Goal: Entertainment & Leisure: Consume media (video, audio)

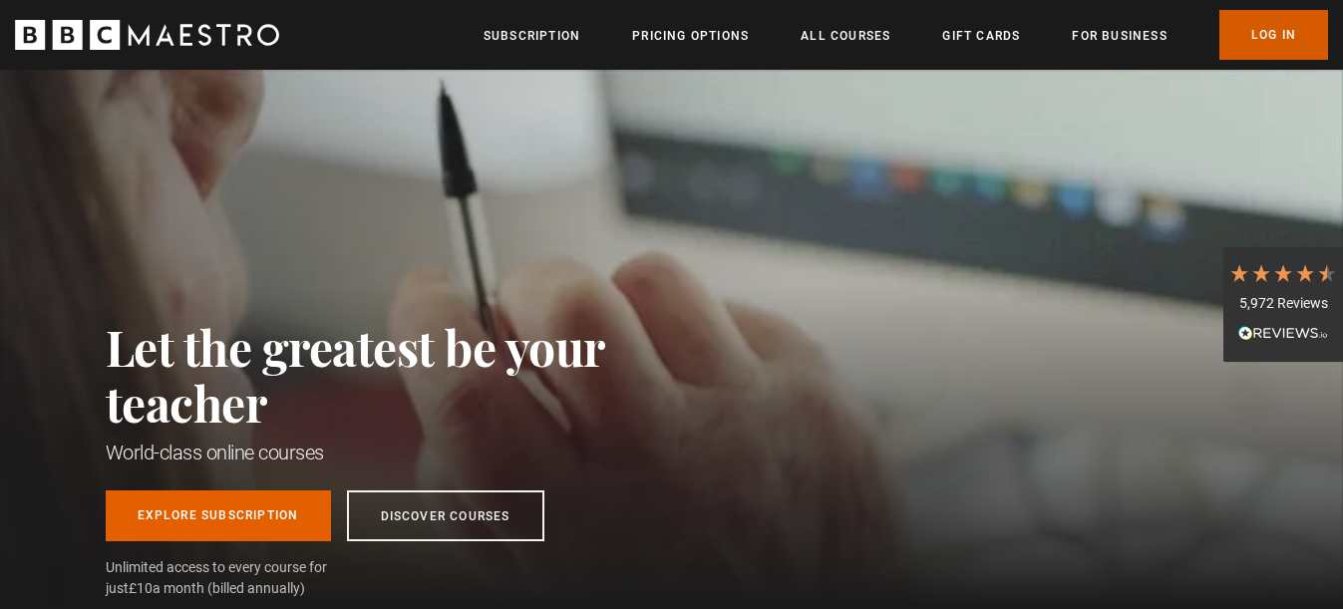
click at [1238, 27] on link "Log In" at bounding box center [1273, 35] width 109 height 50
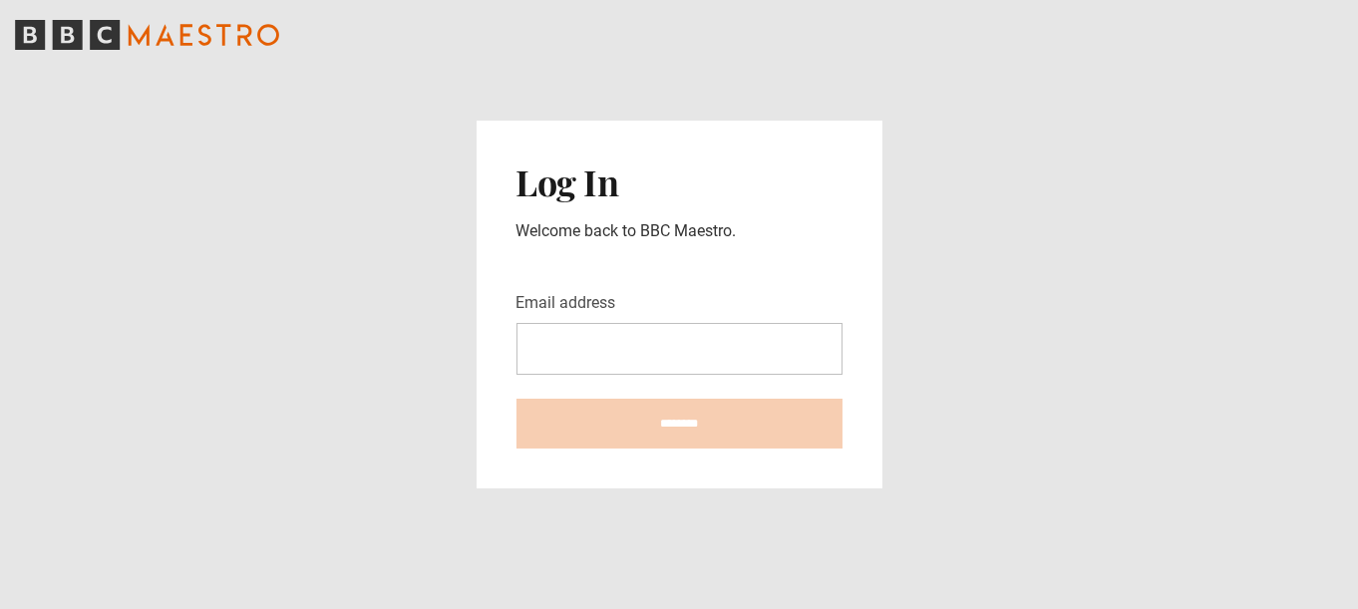
click at [516, 375] on nordpass-icon at bounding box center [516, 375] width 0 height 0
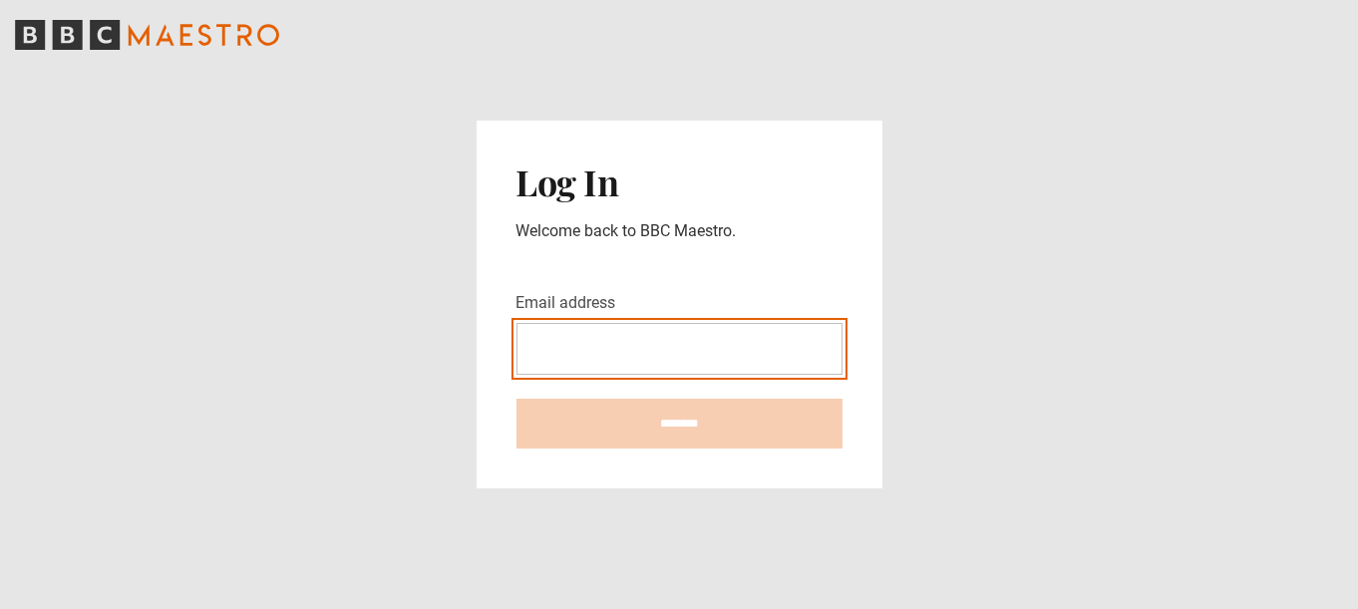
click at [669, 352] on input "Email address" at bounding box center [679, 349] width 326 height 52
click at [676, 351] on input "Email address" at bounding box center [679, 349] width 326 height 52
paste input "**********"
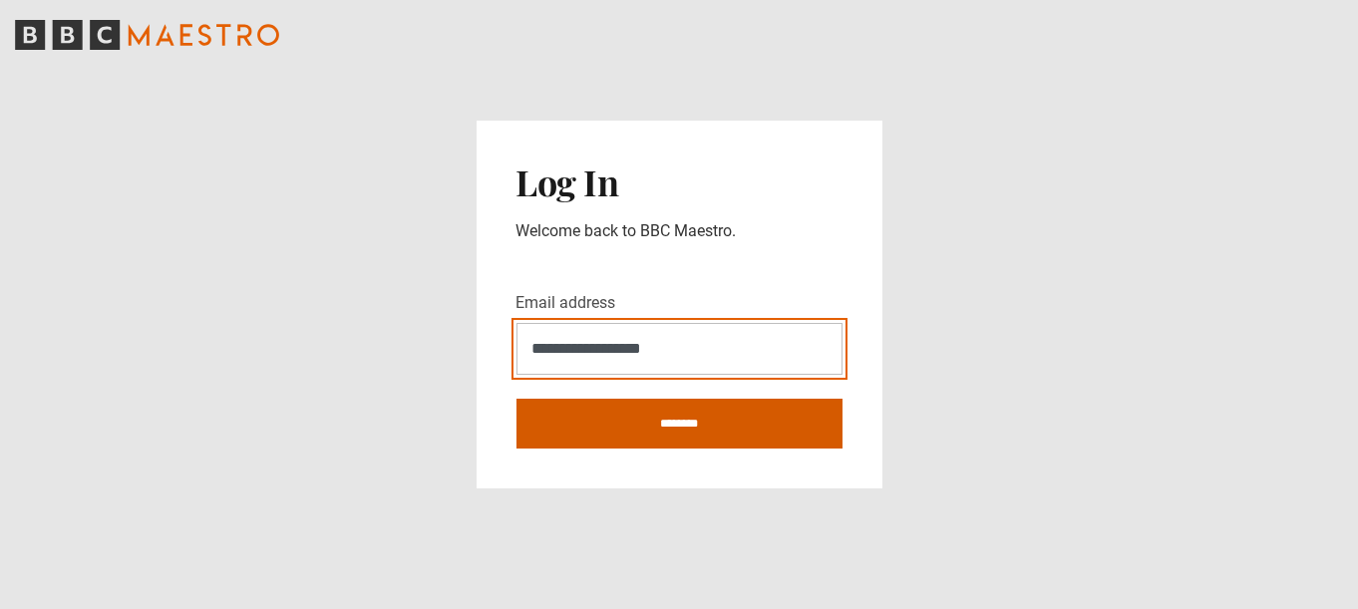
type input "**********"
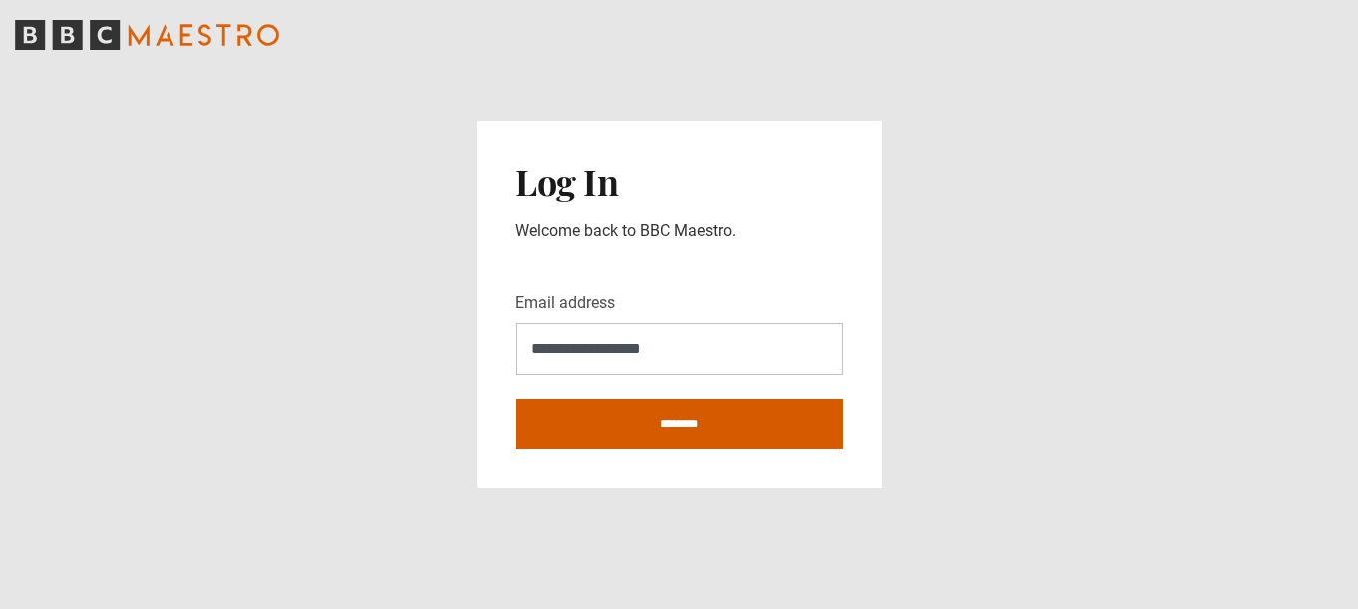
click at [651, 416] on input "********" at bounding box center [679, 424] width 326 height 50
type input "**********"
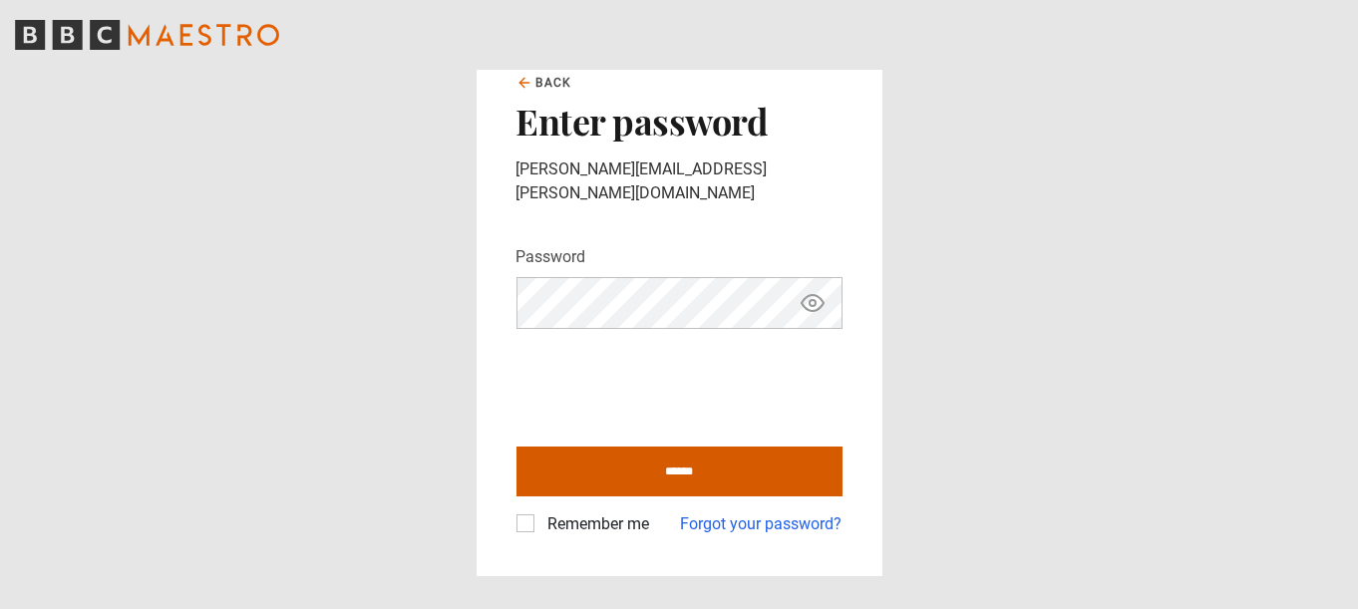
click at [606, 465] on input "******" at bounding box center [679, 472] width 326 height 50
click at [653, 456] on input "******" at bounding box center [679, 472] width 326 height 50
type input "**********"
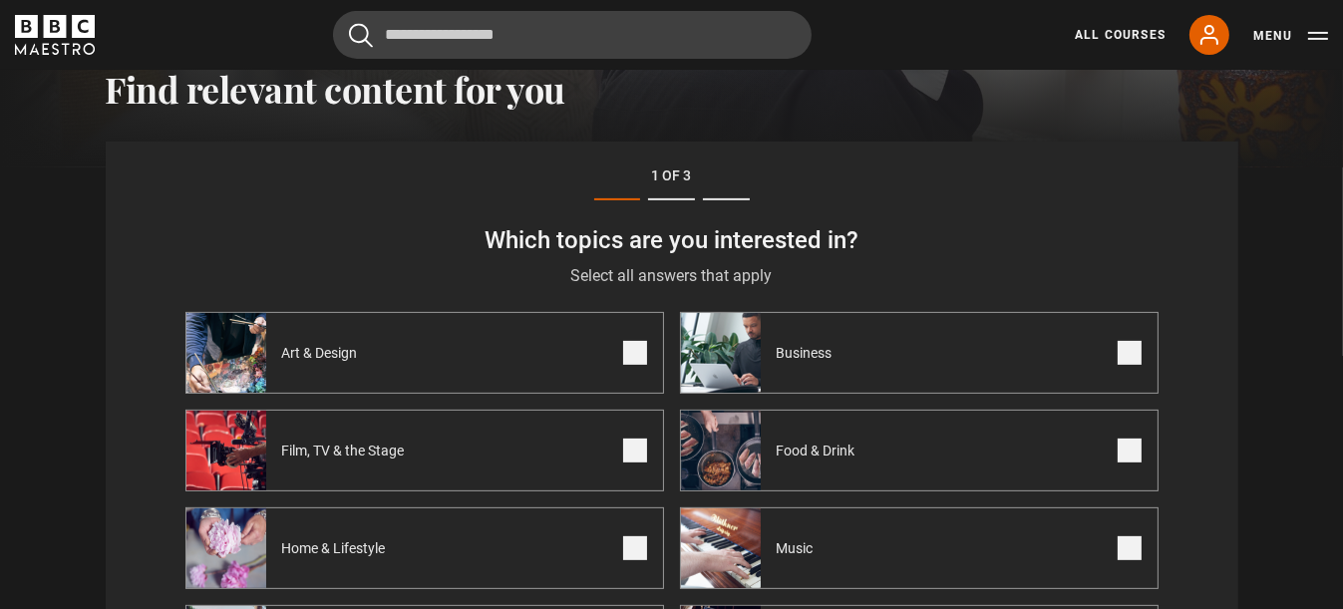
click at [1280, 65] on header "Cancel Courses Previous courses Next courses Agatha Christie Writing 12 Related…" at bounding box center [671, 35] width 1343 height 70
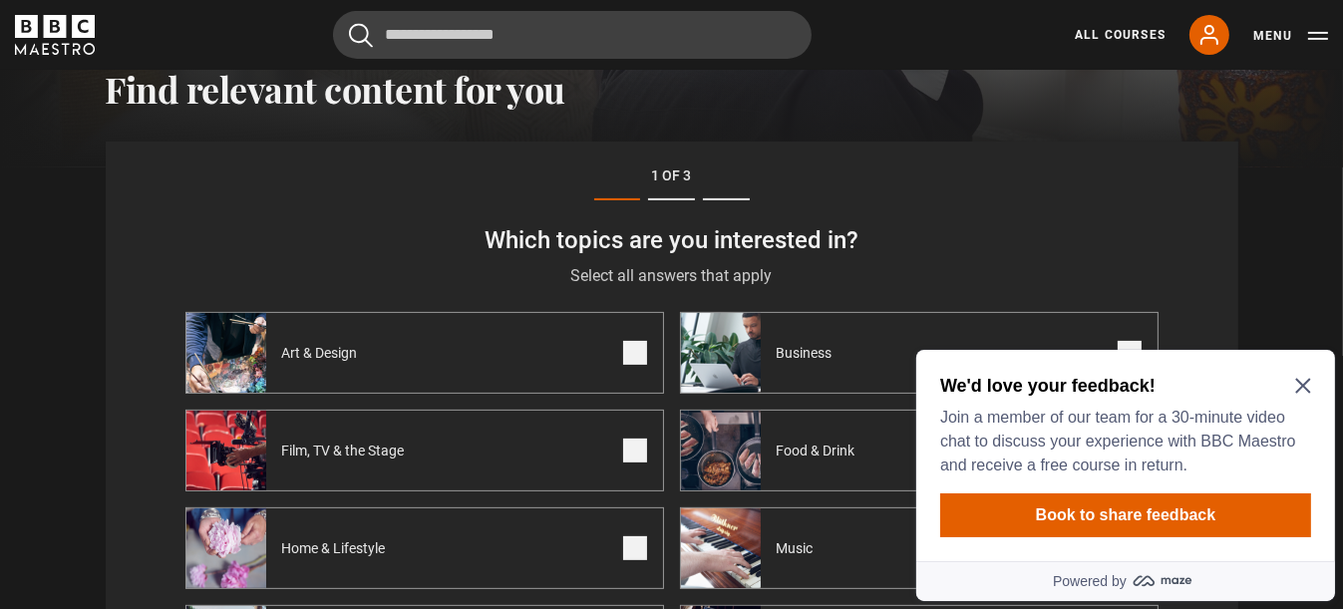
click at [1302, 381] on icon "Close Maze Prompt" at bounding box center [1302, 385] width 16 height 16
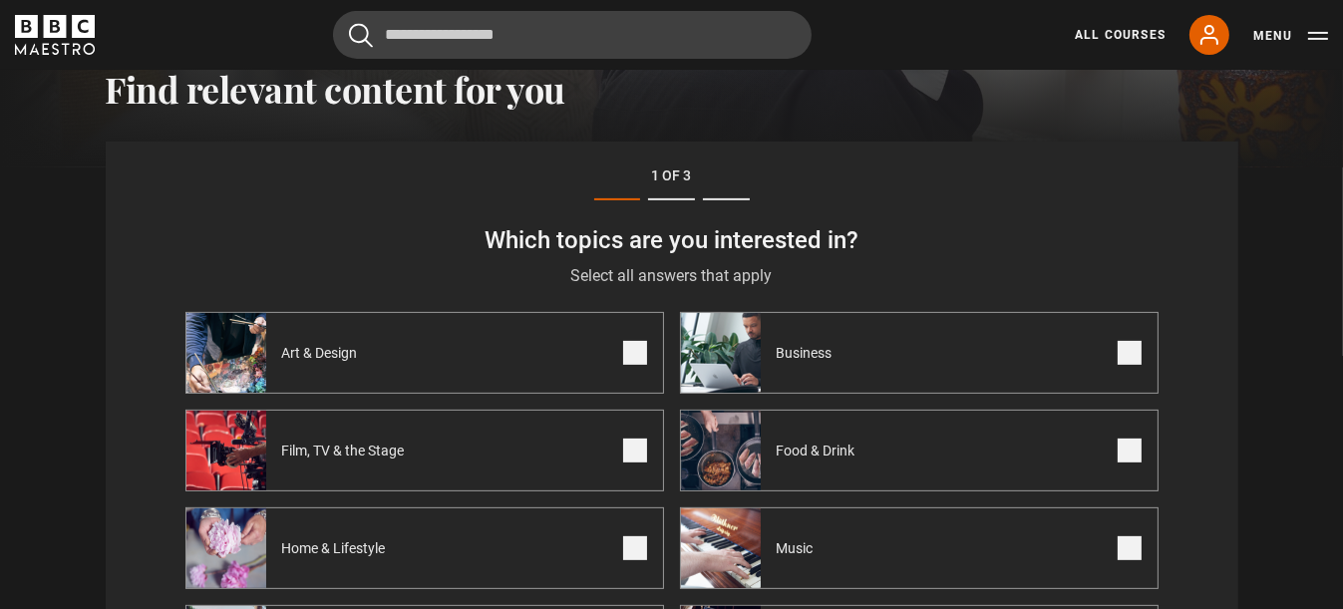
click at [834, 453] on span "Food & Drink" at bounding box center [820, 451] width 119 height 20
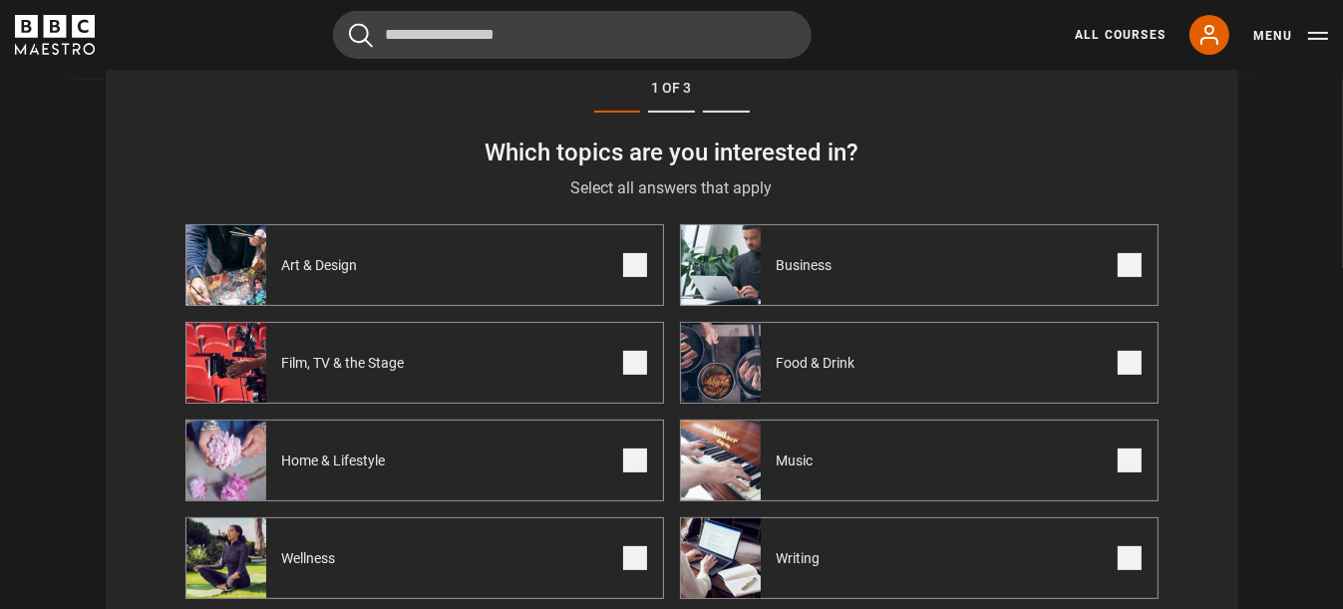
scroll to position [857, 0]
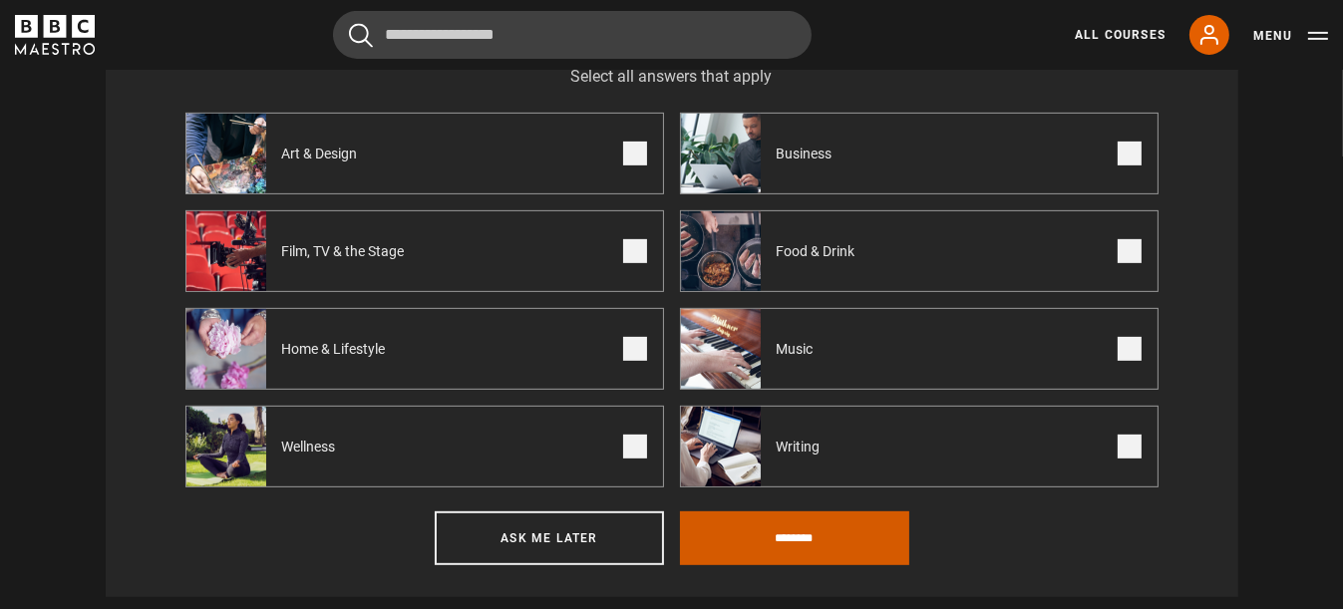
click at [815, 544] on input "********" at bounding box center [794, 538] width 229 height 54
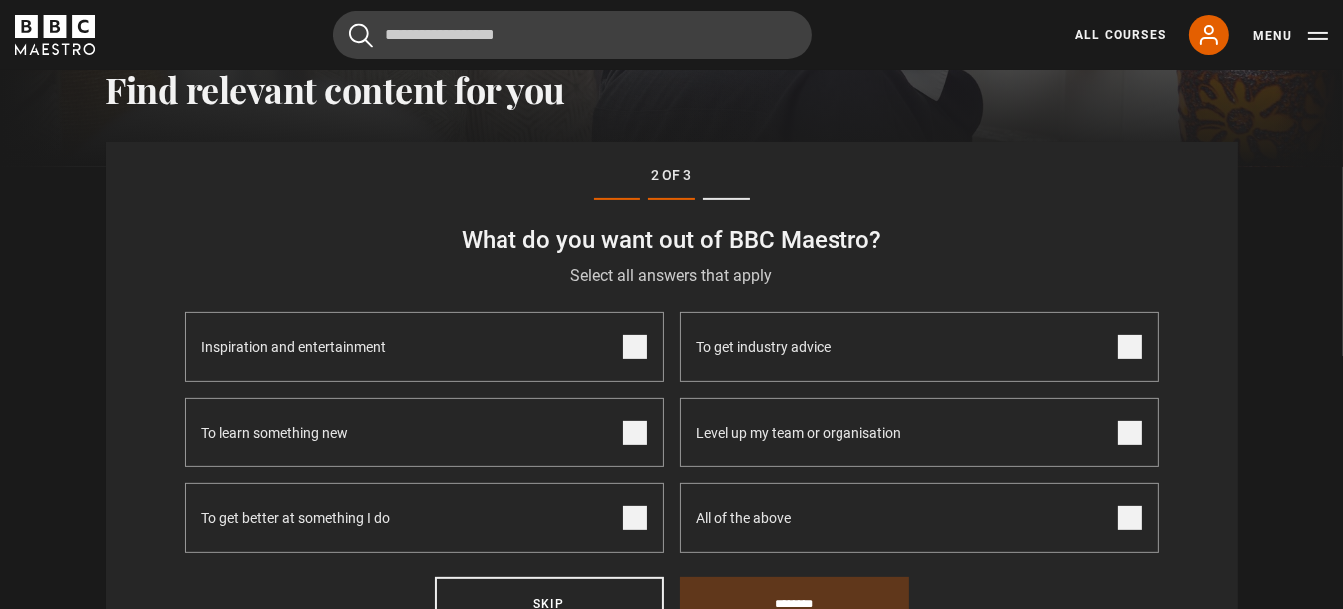
scroll to position [758, 0]
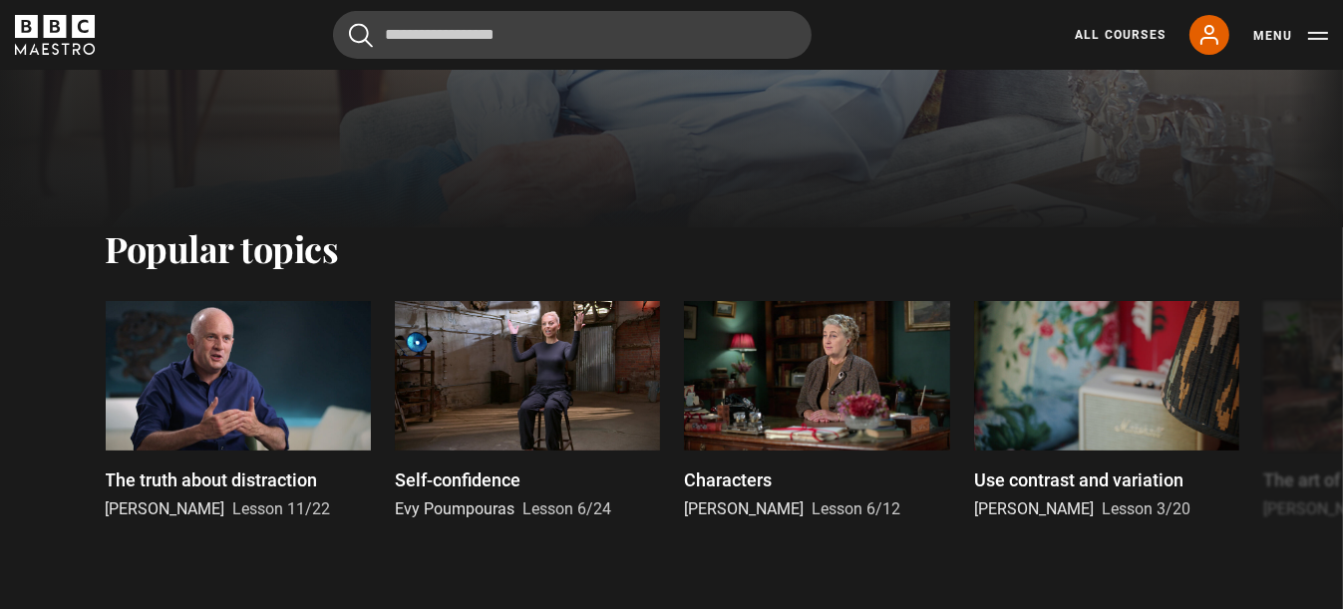
scroll to position [299, 0]
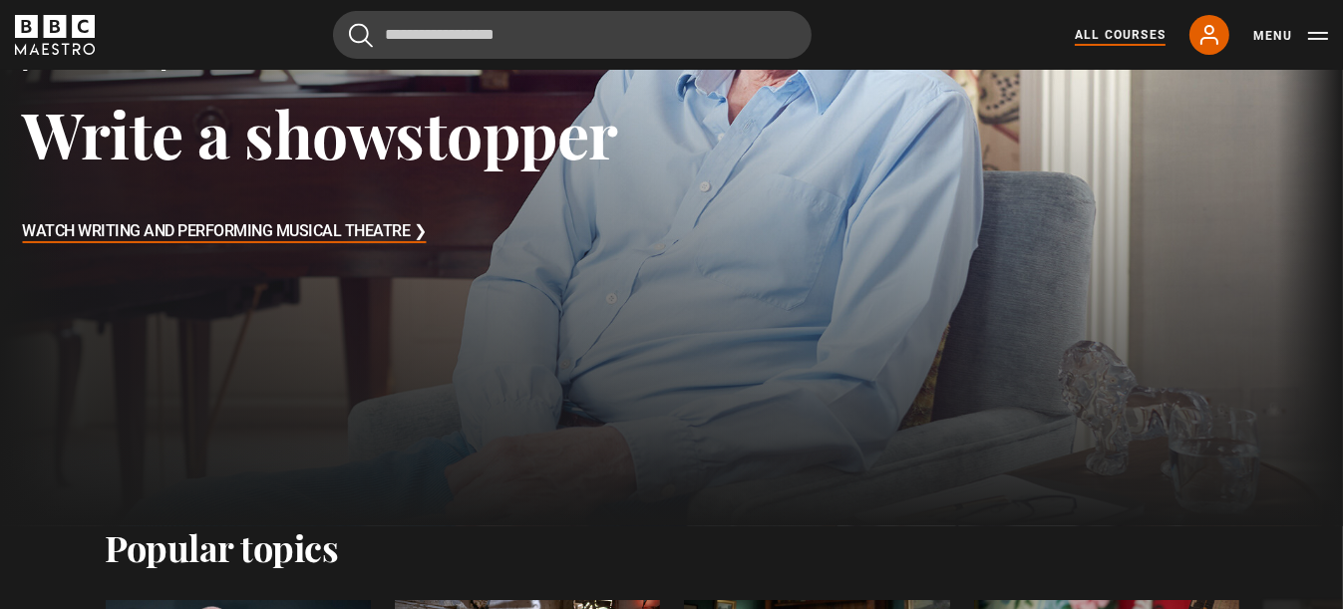
click at [1118, 34] on link "All Courses" at bounding box center [1120, 35] width 91 height 18
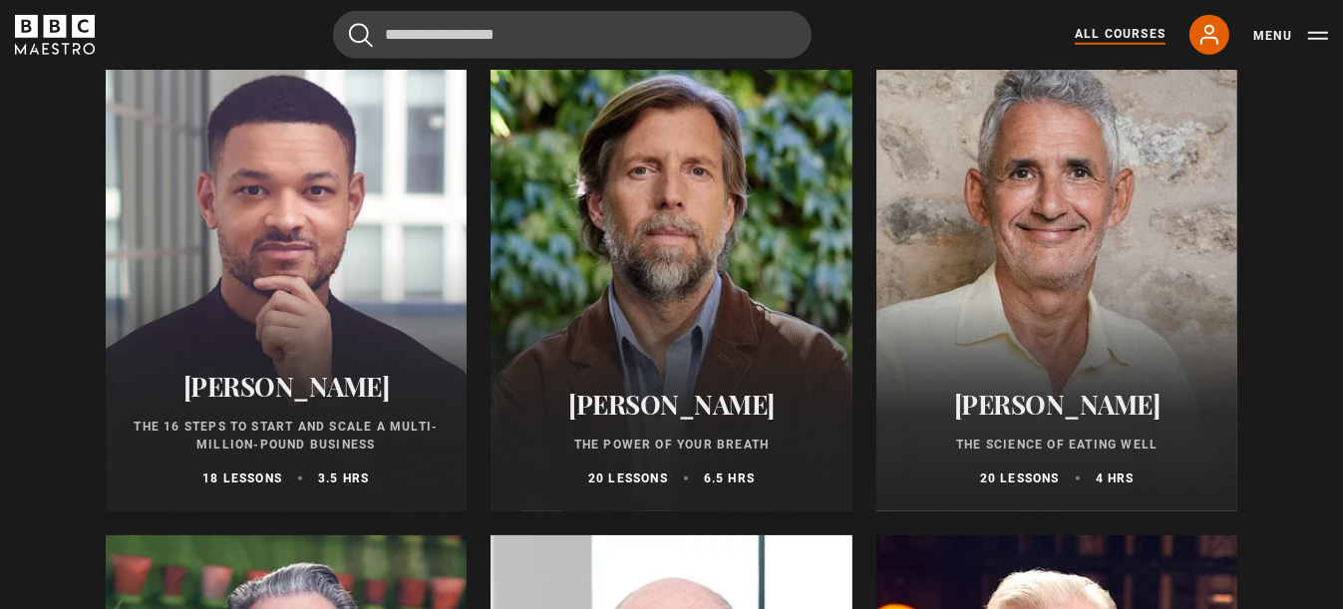
scroll to position [2392, 0]
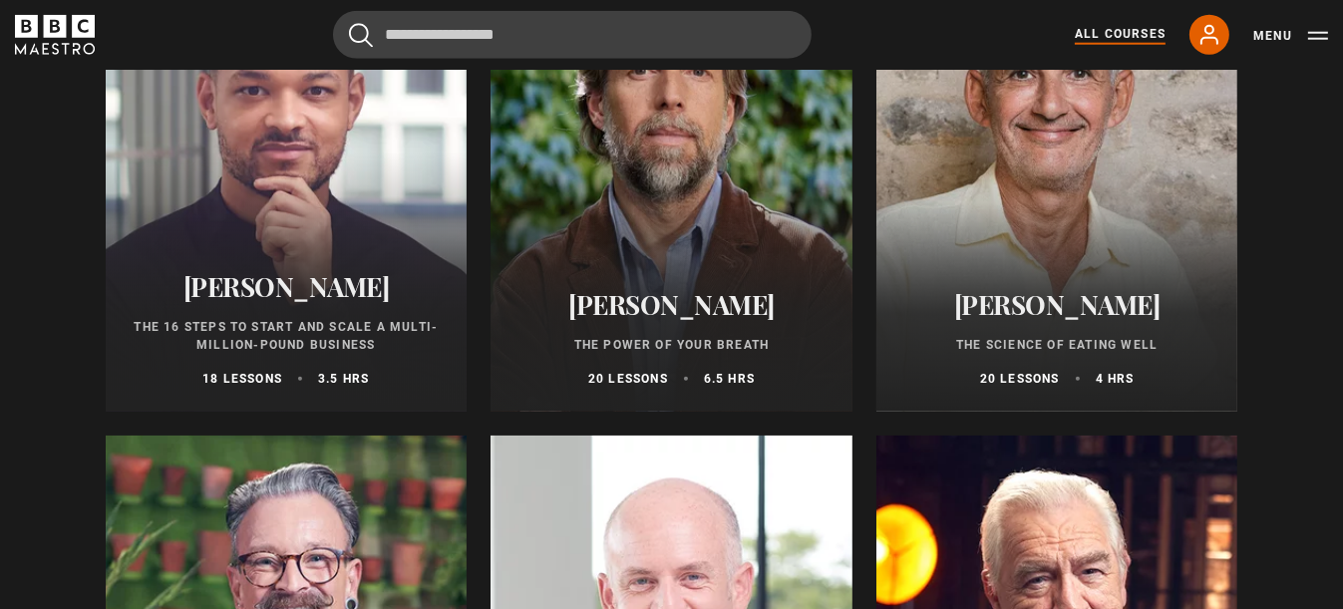
click at [1048, 308] on h2 "Professor Tim Spector" at bounding box center [1057, 304] width 314 height 31
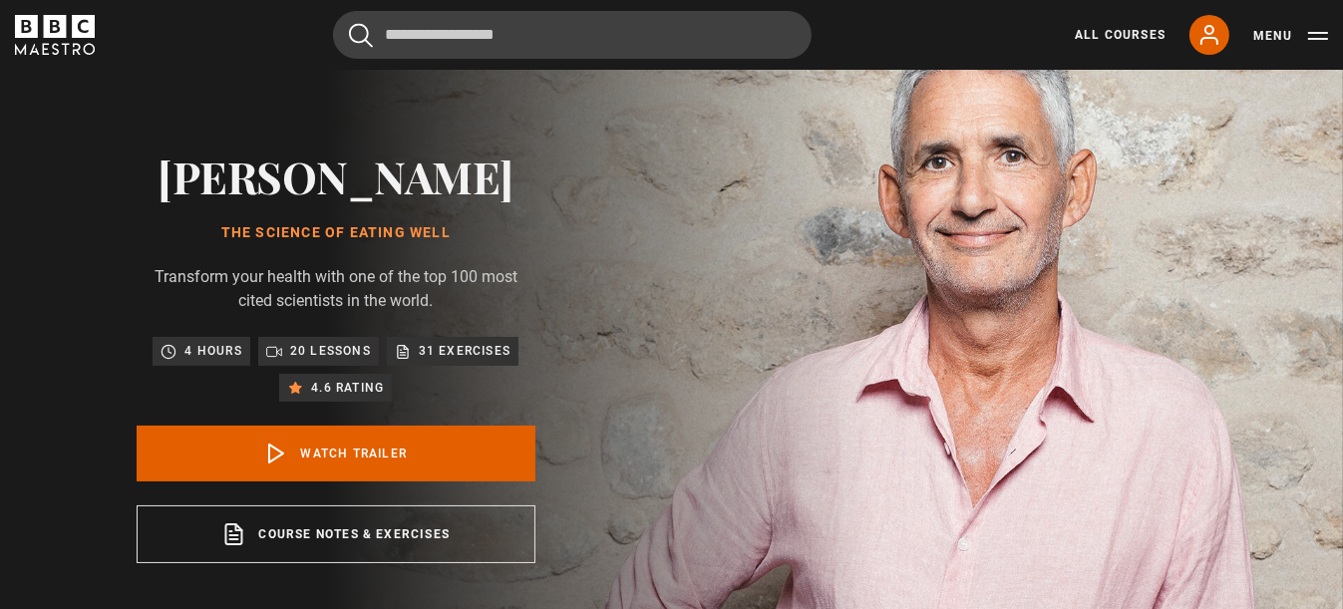
scroll to position [100, 0]
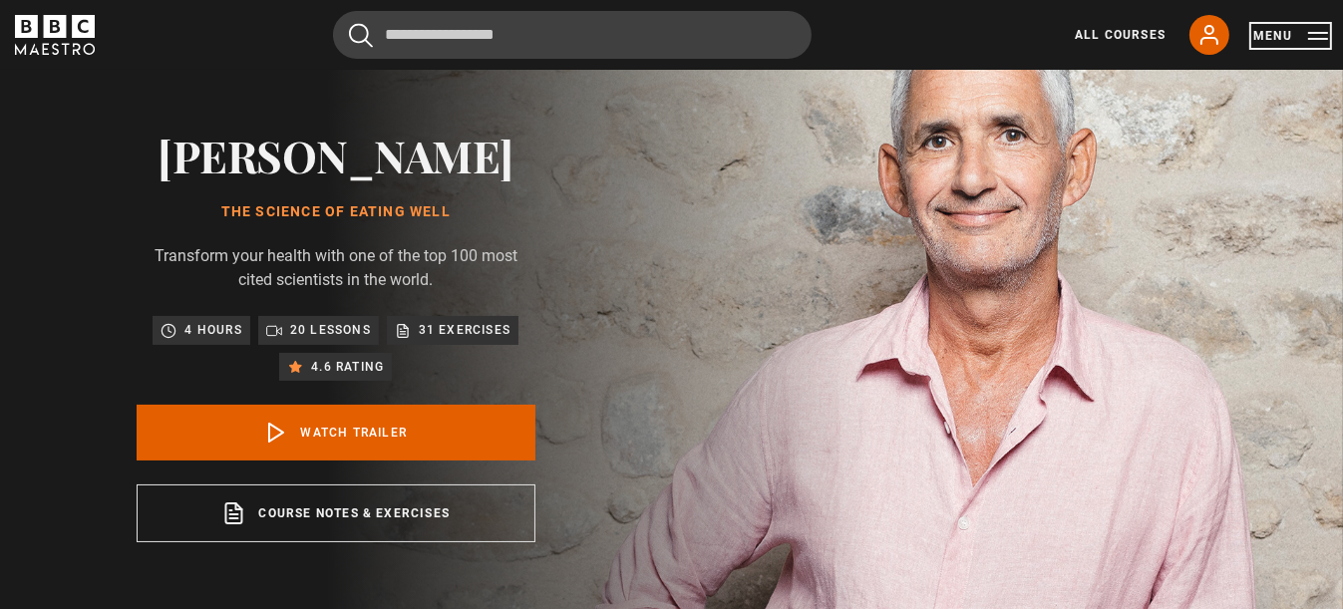
click at [1317, 41] on button "Menu" at bounding box center [1290, 36] width 75 height 20
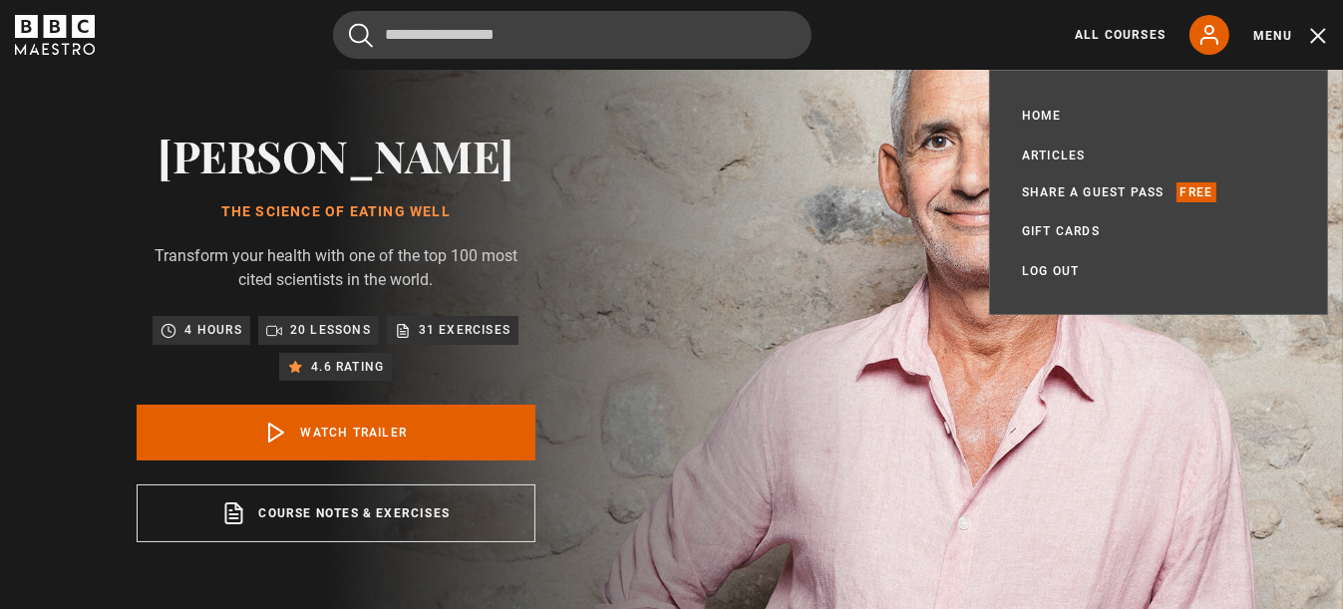
click at [884, 212] on img at bounding box center [741, 336] width 1343 height 732
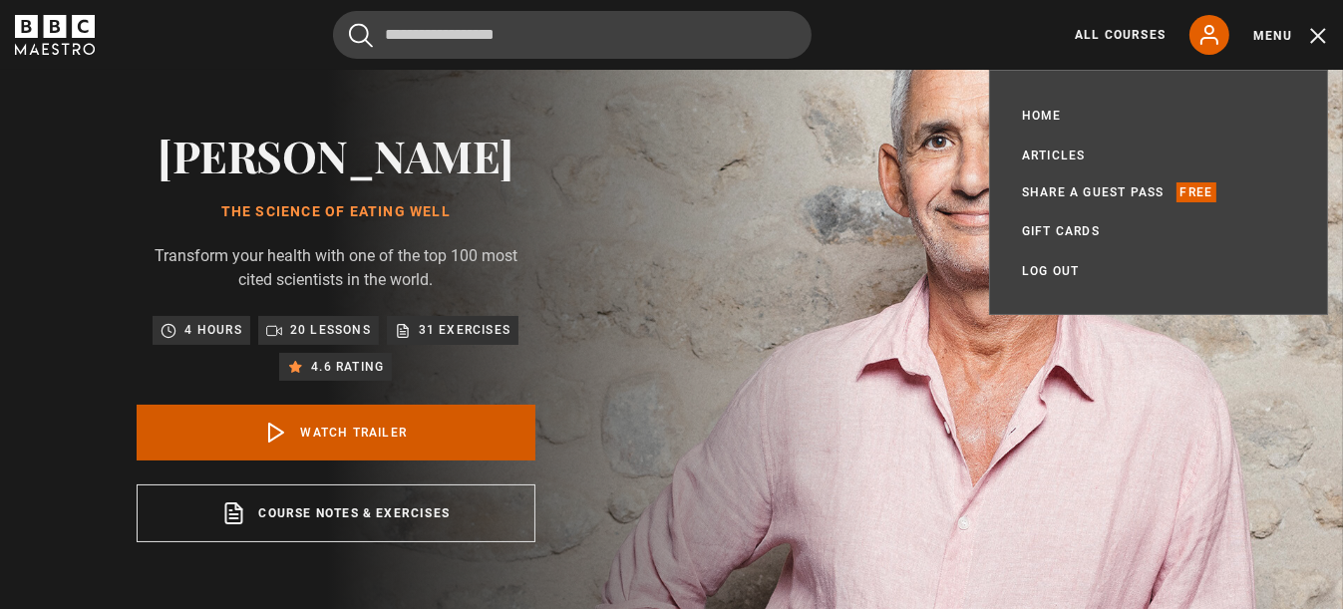
click at [353, 461] on link "Watch Trailer" at bounding box center [336, 433] width 399 height 56
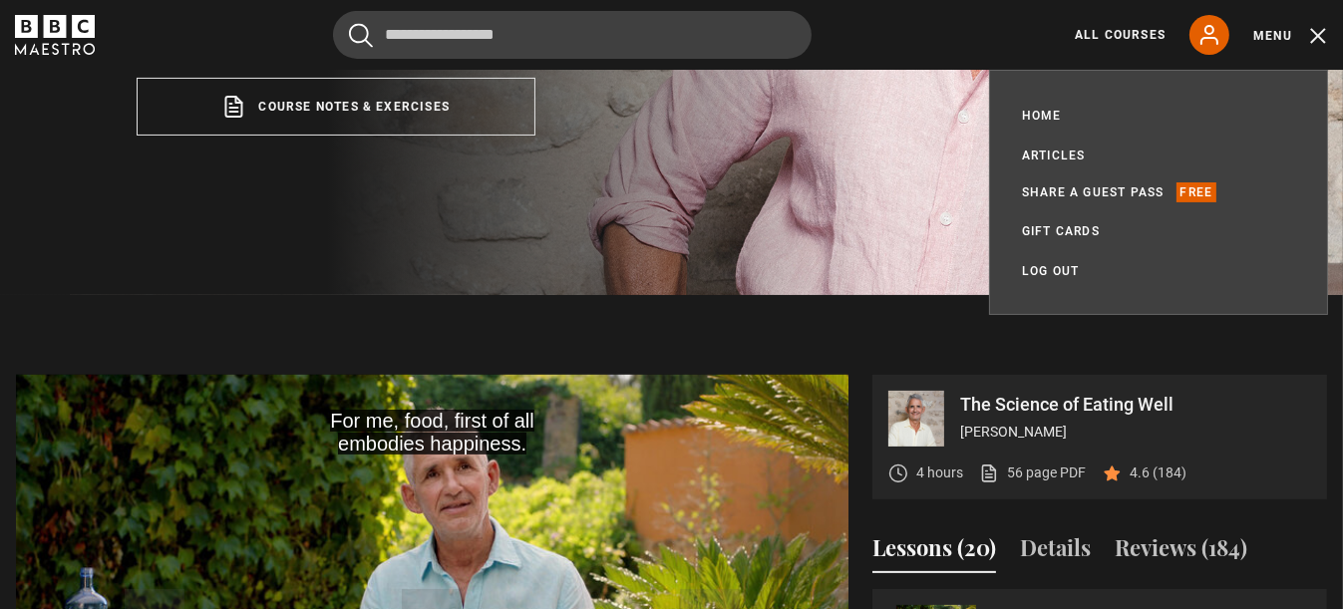
scroll to position [818, 0]
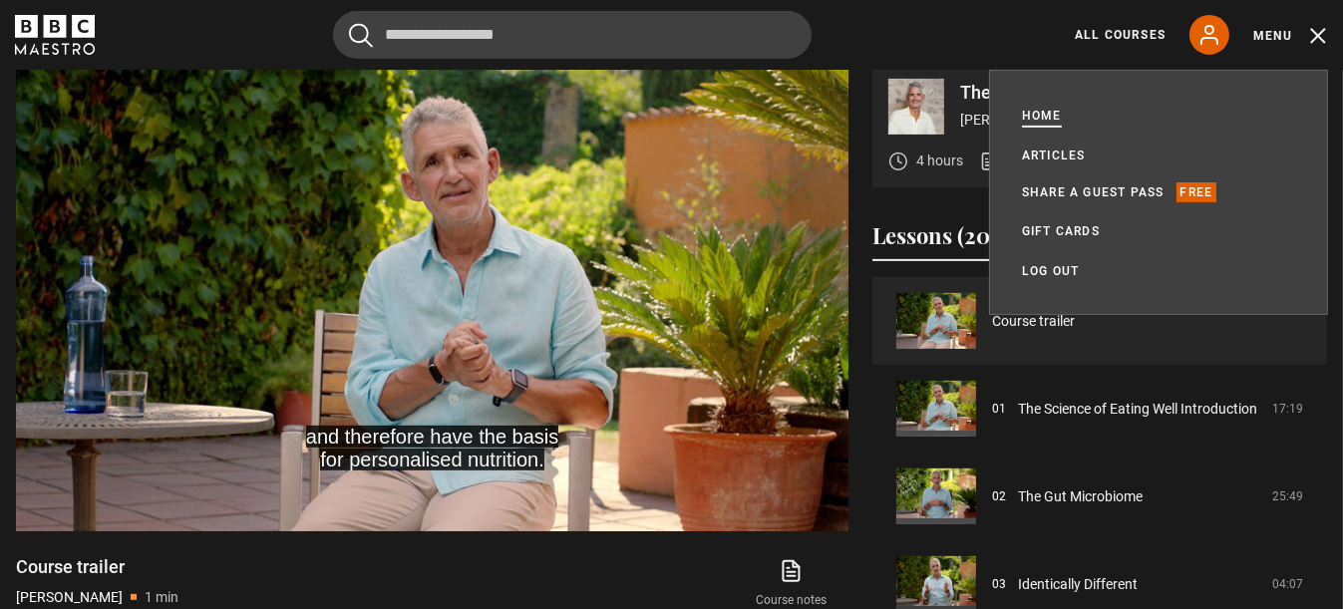
click at [1046, 114] on link "Home" at bounding box center [1042, 116] width 40 height 20
click at [926, 41] on div "Cancel Courses Previous courses Next courses Agatha Christie Writing 12 Related…" at bounding box center [671, 35] width 1313 height 48
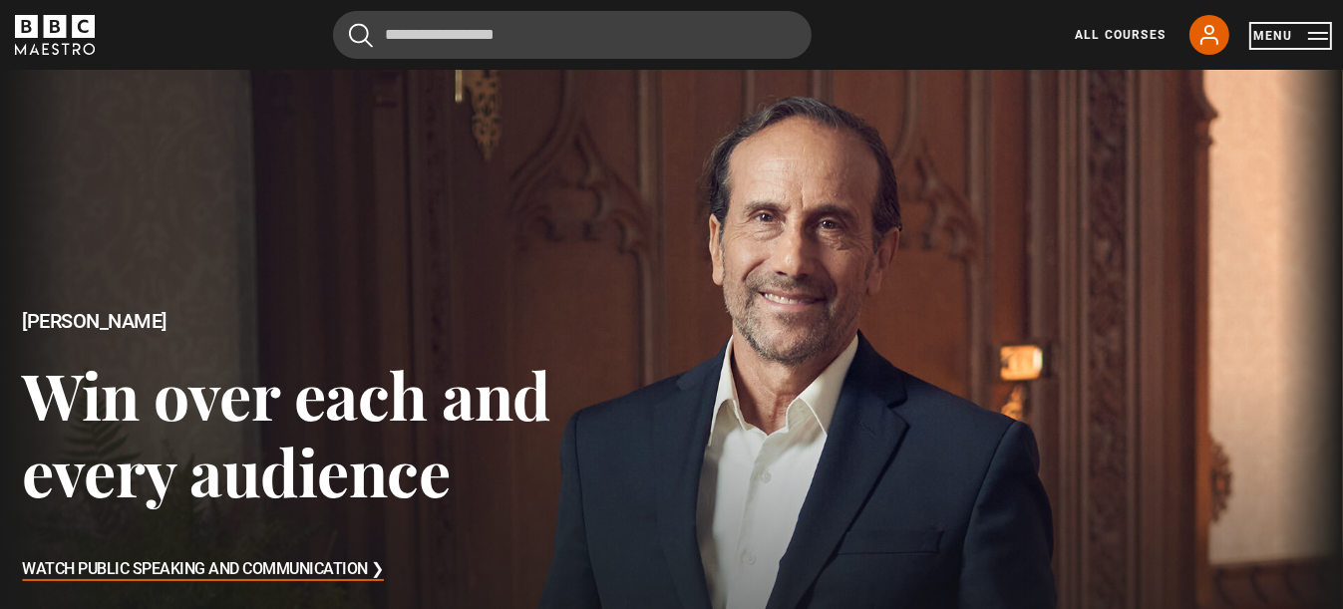
click at [1313, 42] on button "Menu" at bounding box center [1290, 36] width 75 height 20
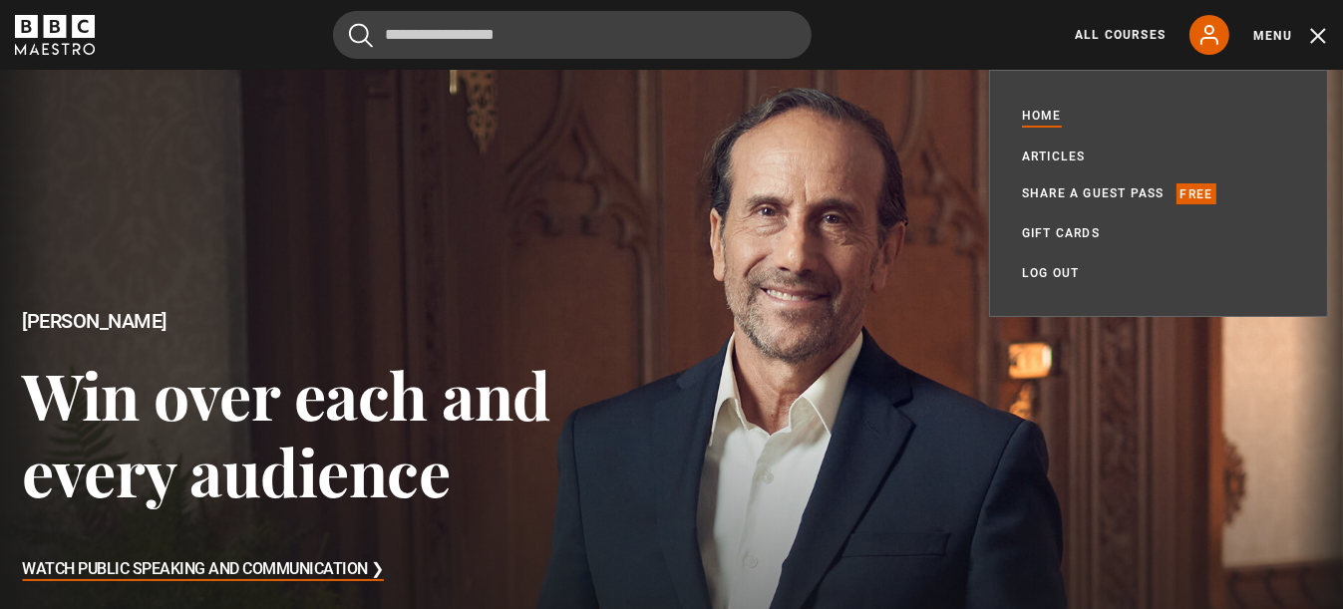
click at [750, 133] on div at bounding box center [671, 448] width 1377 height 775
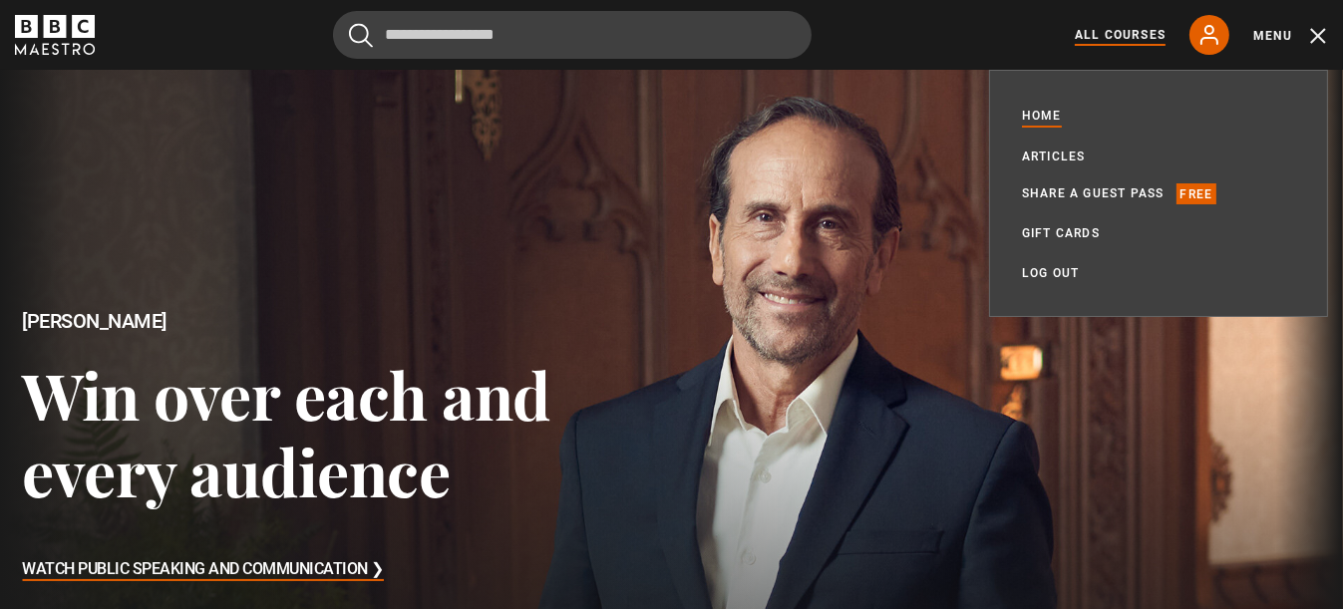
click at [1087, 38] on link "All Courses" at bounding box center [1120, 35] width 91 height 18
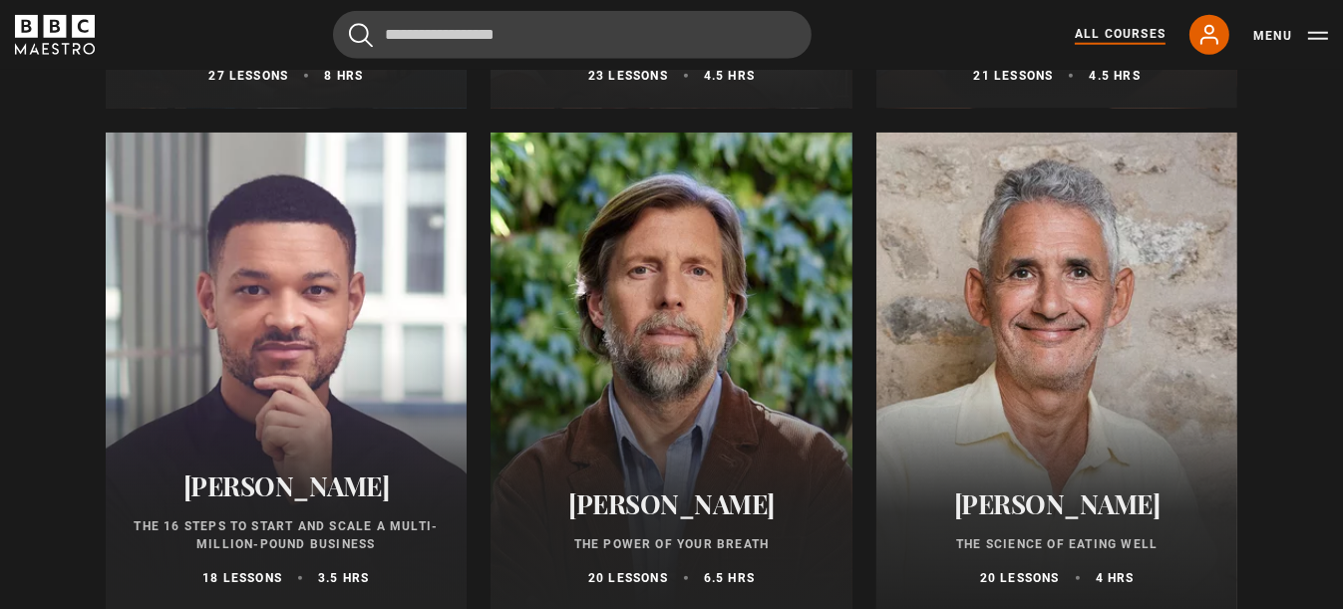
scroll to position [2293, 0]
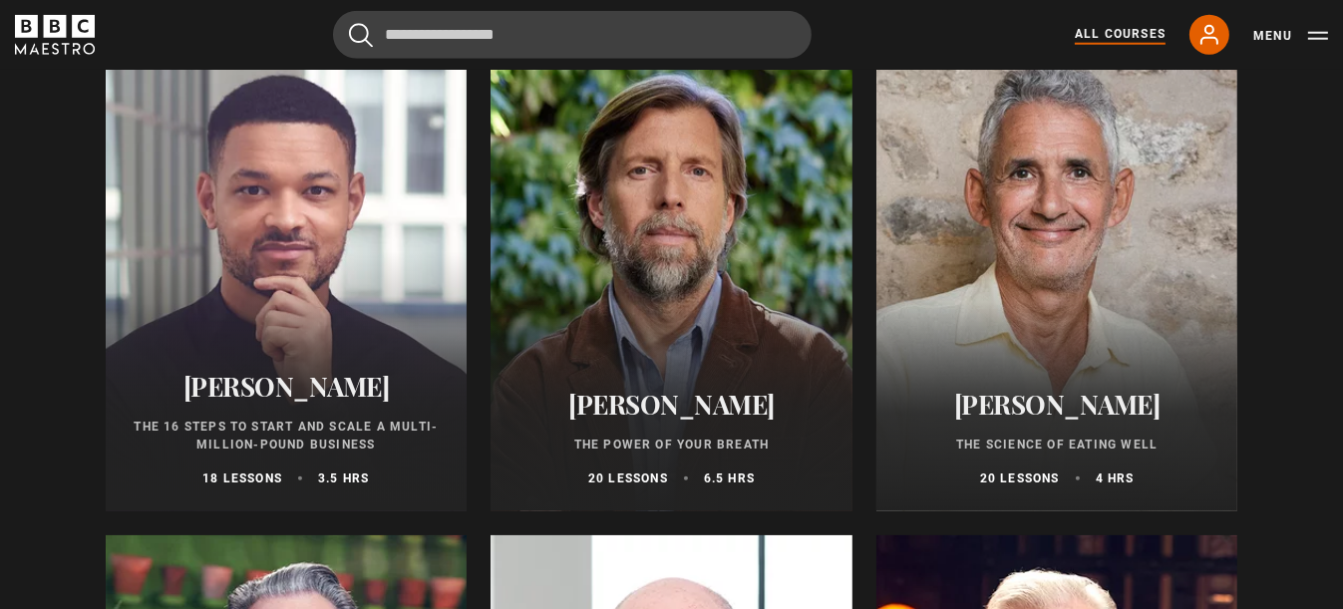
click at [1012, 435] on div "Professor Tim Spector The Science of Eating Well 20 lessons 4 hrs" at bounding box center [1057, 438] width 362 height 147
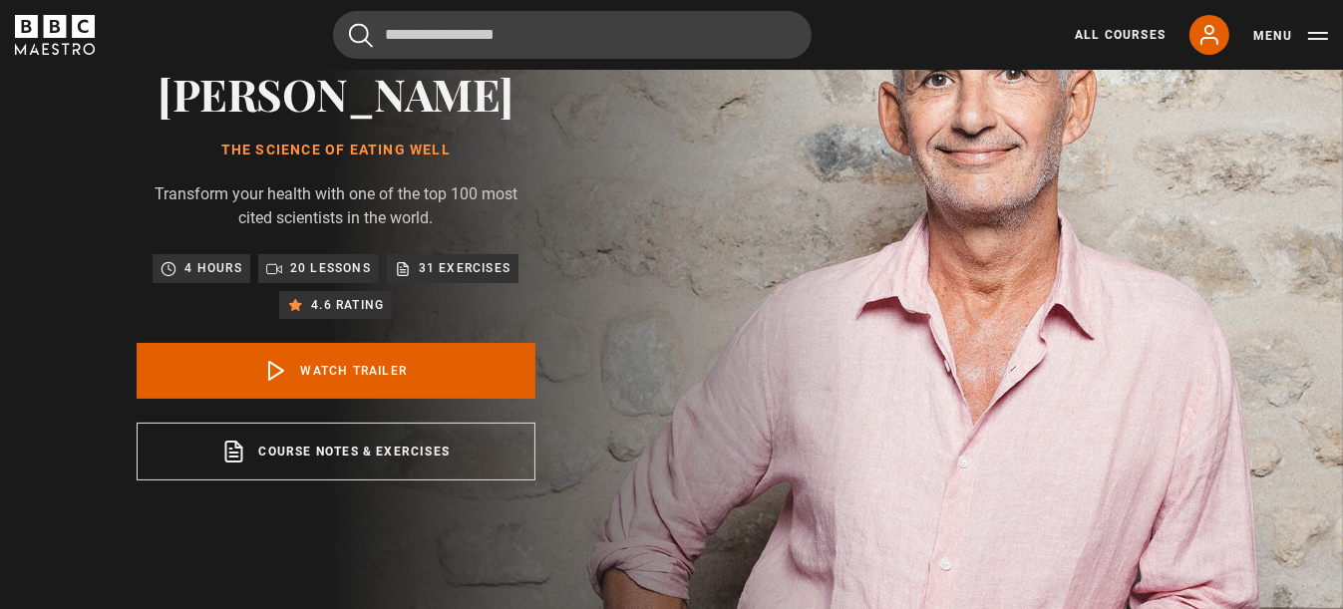
scroll to position [199, 0]
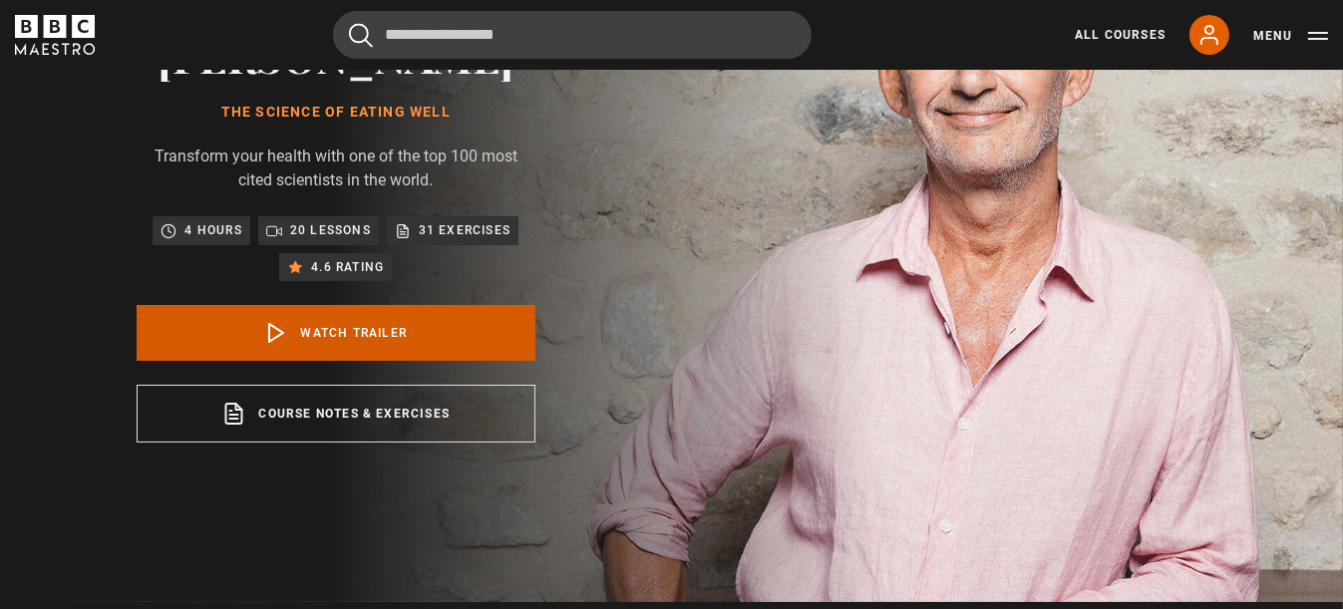
click at [330, 361] on link "Watch Trailer" at bounding box center [336, 333] width 399 height 56
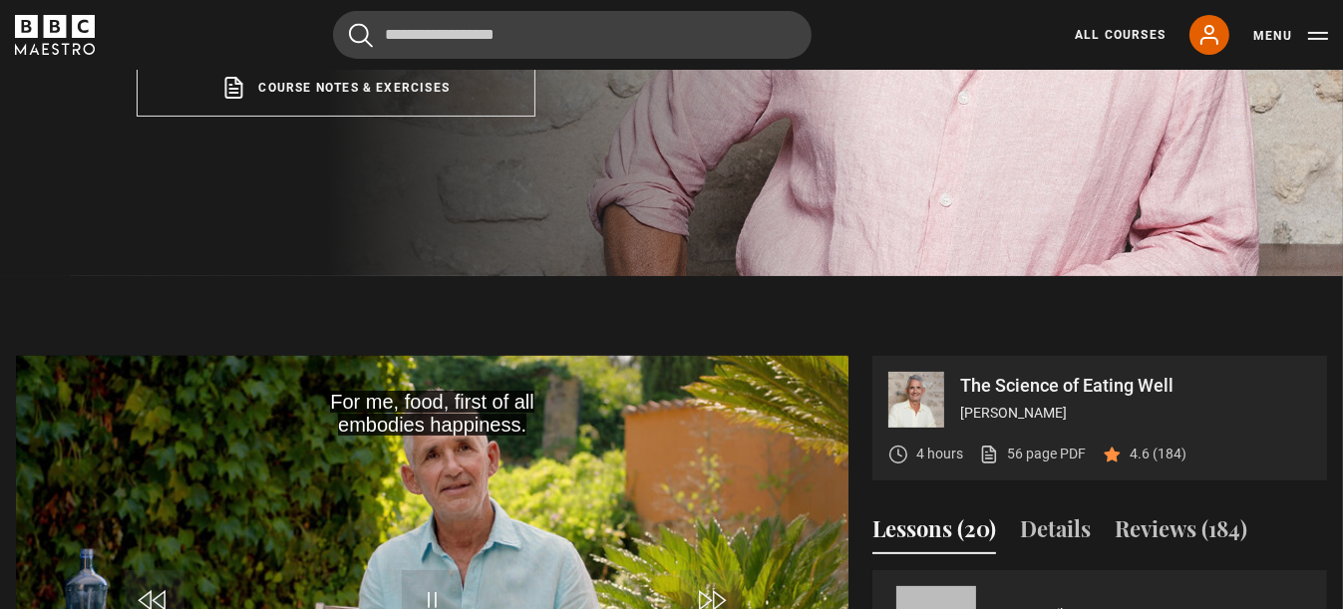
scroll to position [816, 0]
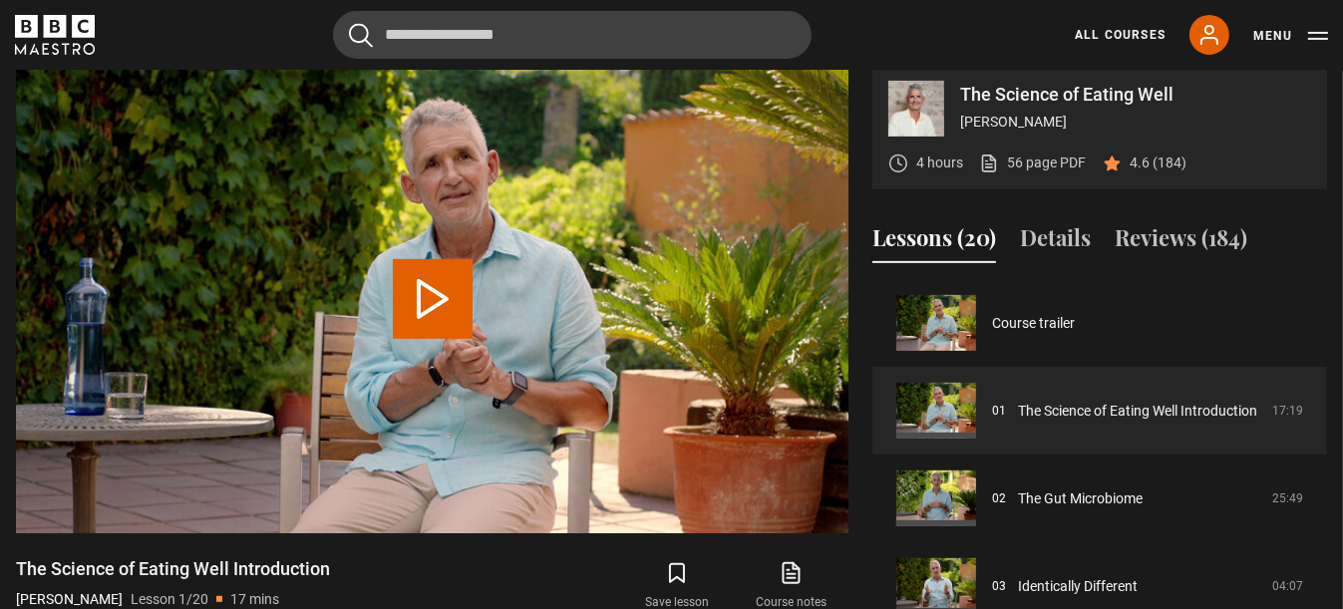
scroll to position [851, 0]
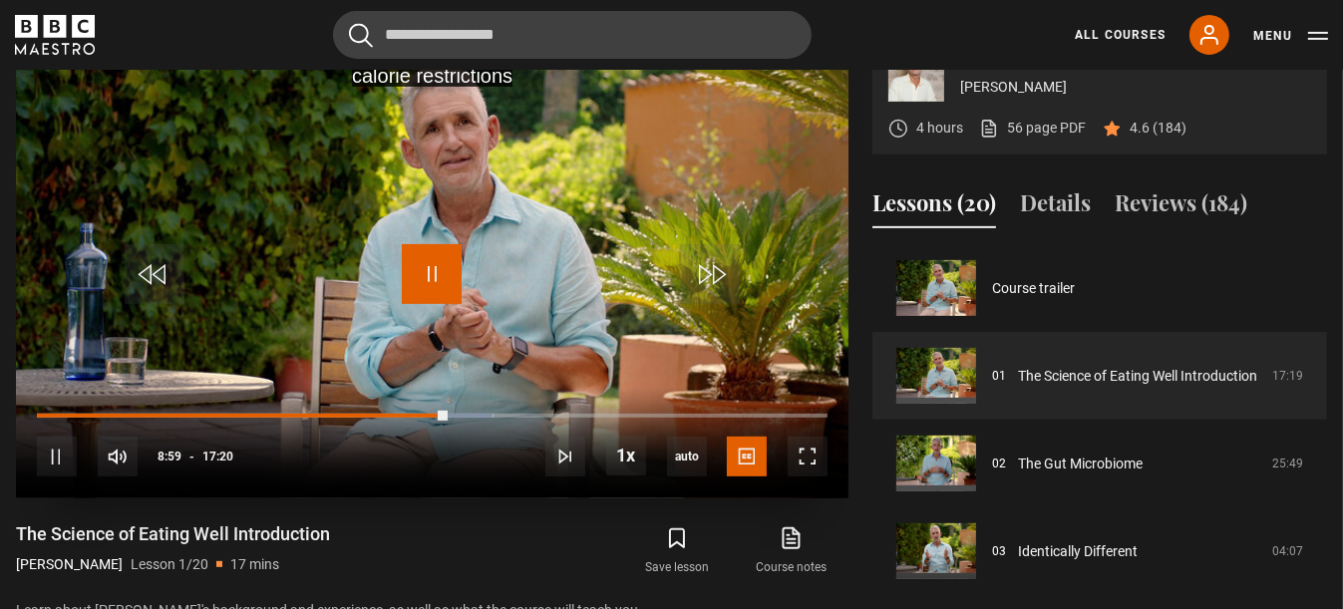
click at [428, 304] on span "Video Player" at bounding box center [432, 274] width 60 height 60
click at [431, 304] on span "Video Player" at bounding box center [432, 274] width 60 height 60
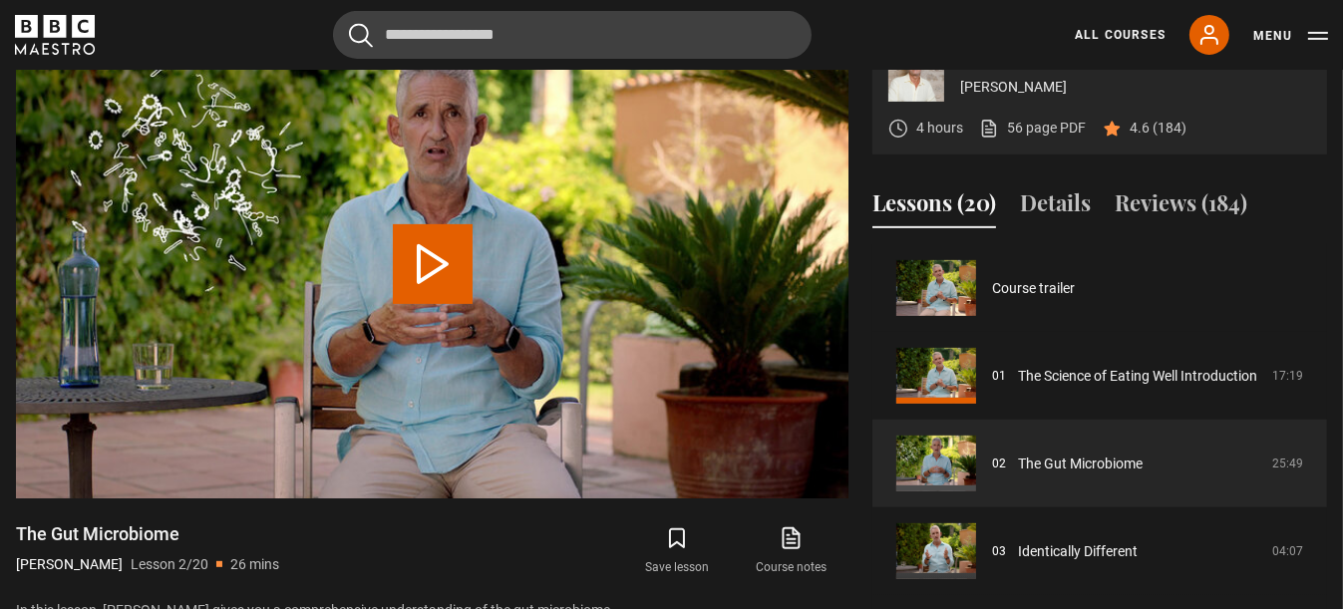
scroll to position [87, 0]
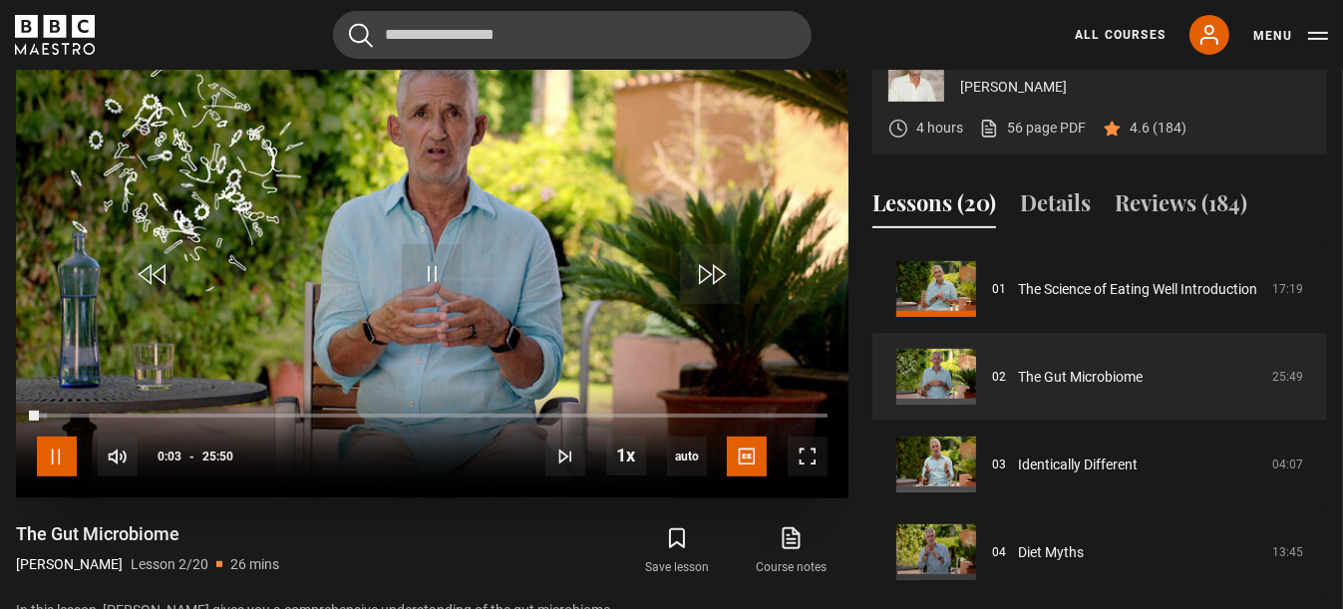
click at [59, 476] on span "Video Player" at bounding box center [57, 457] width 40 height 40
click at [428, 304] on span "Video Player" at bounding box center [432, 274] width 60 height 60
click at [60, 476] on span "Video Player" at bounding box center [57, 457] width 40 height 40
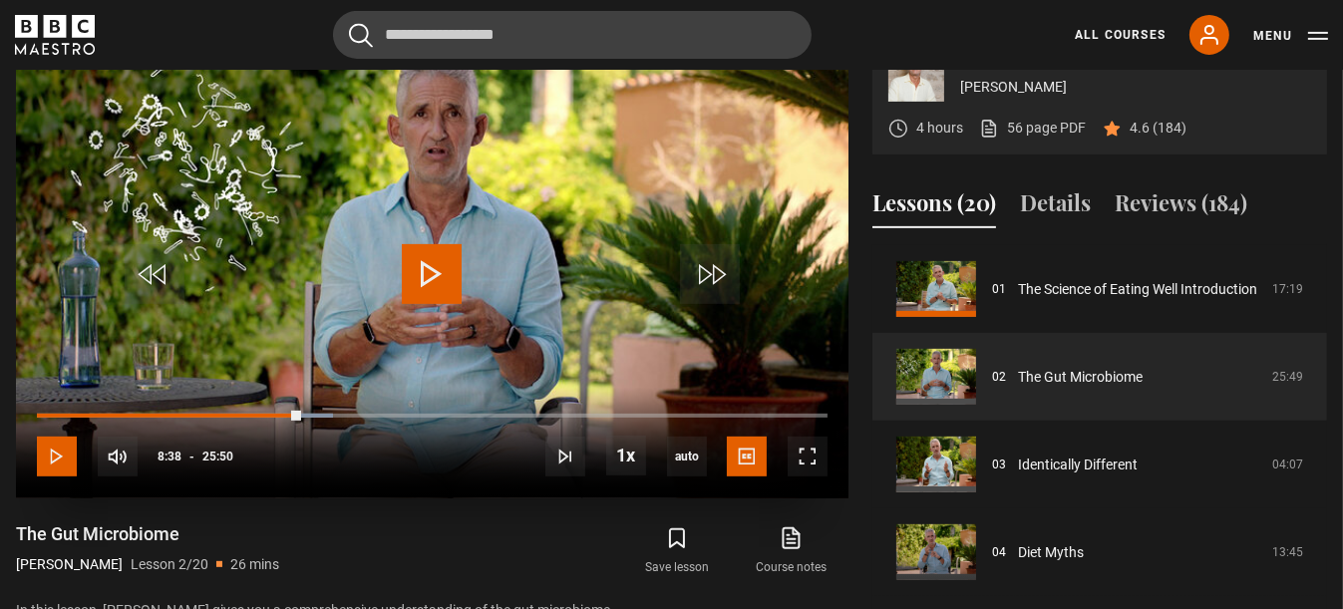
click at [54, 476] on span "Video Player" at bounding box center [57, 457] width 40 height 40
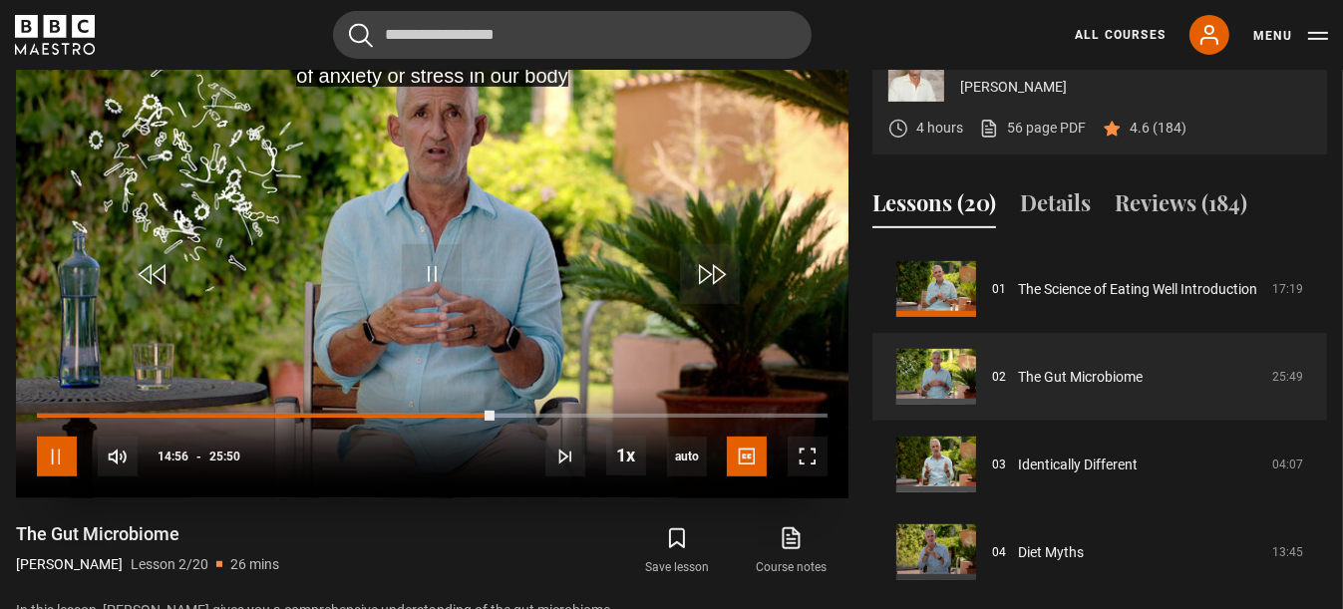
click at [68, 476] on span "Video Player" at bounding box center [57, 457] width 40 height 40
click at [424, 304] on span "Video Player" at bounding box center [432, 274] width 60 height 60
click at [471, 462] on div "10s Skip Back 10 seconds Pause 10s Skip Forward 10 seconds Loaded : 61.94% 14:4…" at bounding box center [432, 443] width 832 height 111
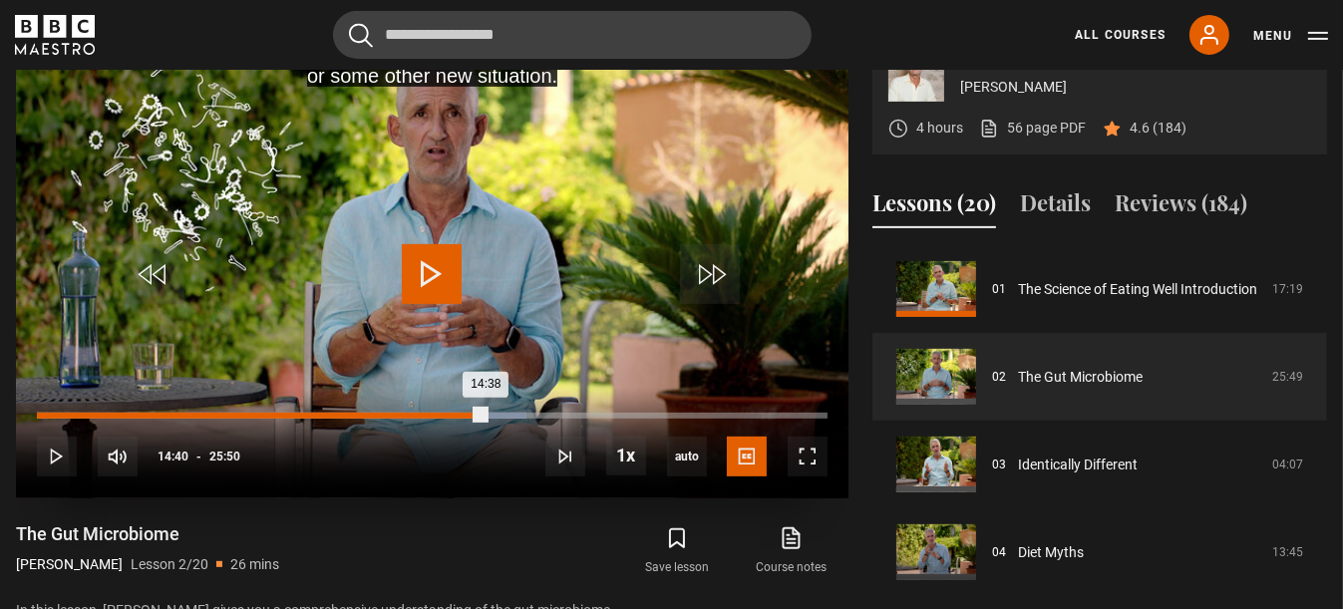
drag, startPoint x: 494, startPoint y: 467, endPoint x: 484, endPoint y: 470, distance: 10.4
click at [484, 419] on div "14:38" at bounding box center [262, 416] width 450 height 6
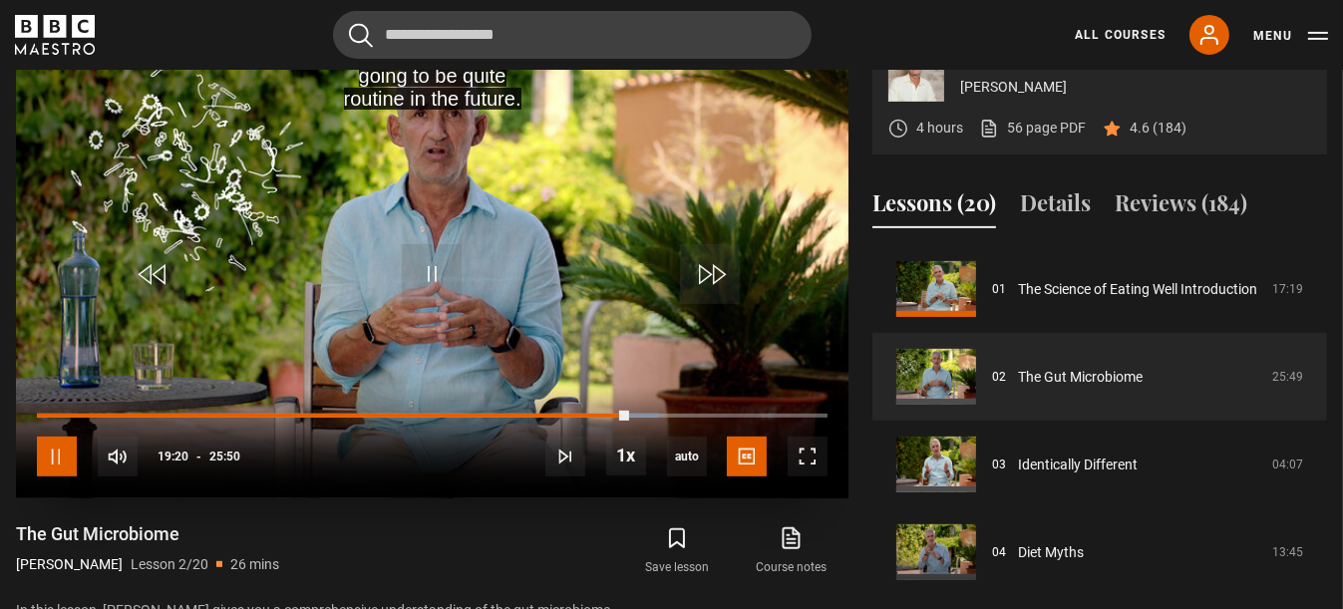
click at [57, 476] on span "Video Player" at bounding box center [57, 457] width 40 height 40
click at [423, 304] on span "Video Player" at bounding box center [432, 274] width 60 height 60
click at [52, 476] on span "Video Player" at bounding box center [57, 457] width 40 height 40
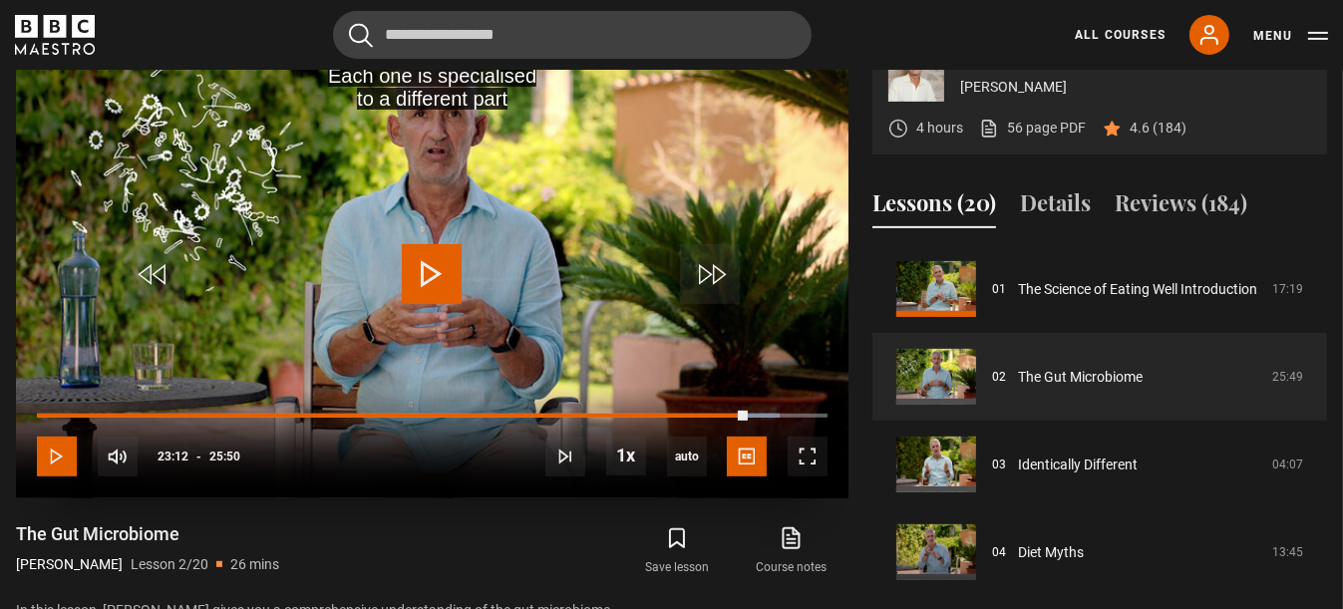
click at [59, 476] on span "Video Player" at bounding box center [57, 457] width 40 height 40
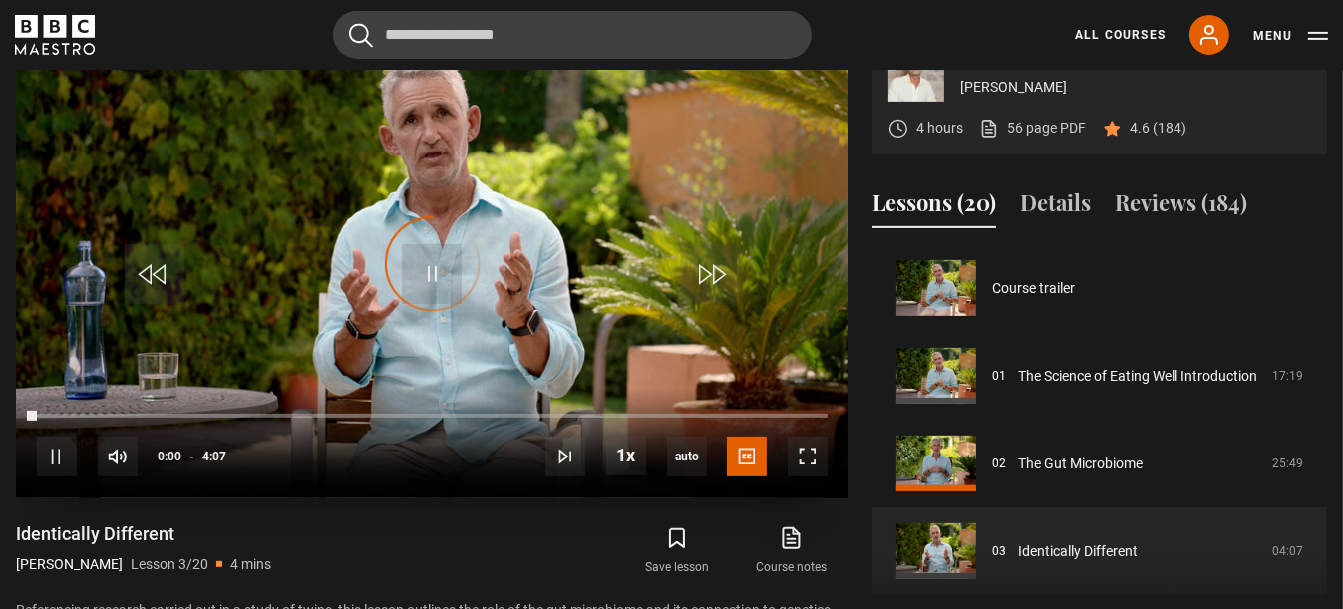
scroll to position [174, 0]
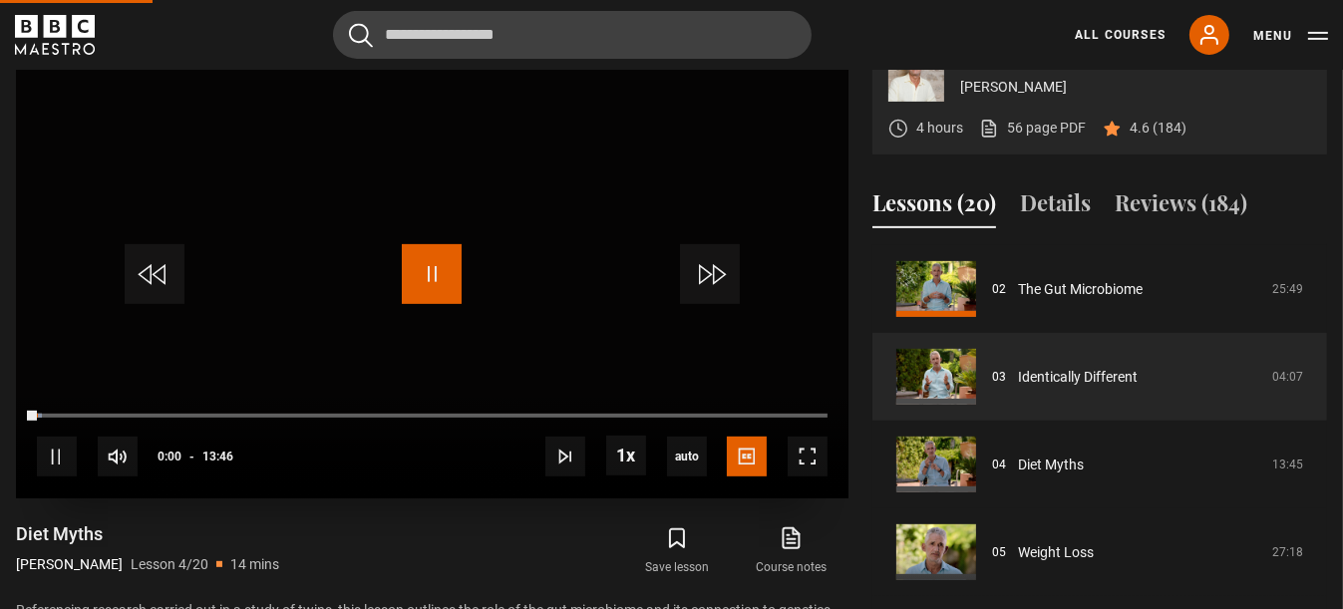
click at [428, 304] on span "Video Player" at bounding box center [432, 274] width 60 height 60
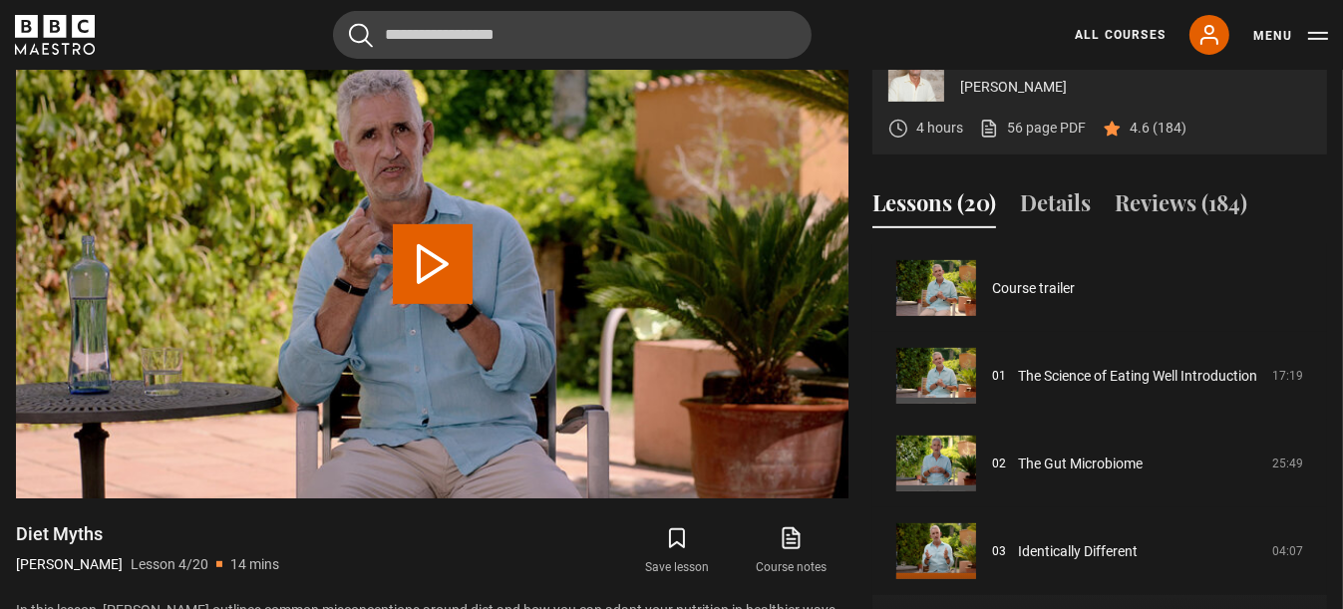
scroll to position [262, 0]
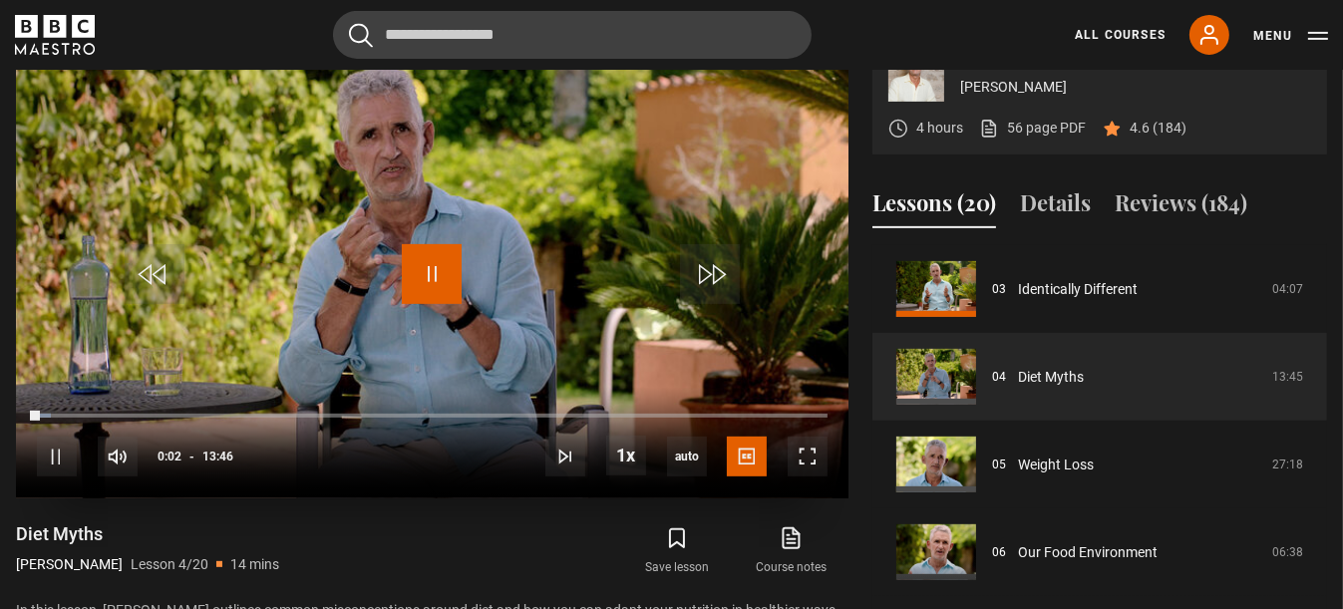
click at [428, 304] on span "Video Player" at bounding box center [432, 274] width 60 height 60
